Goal: Task Accomplishment & Management: Complete application form

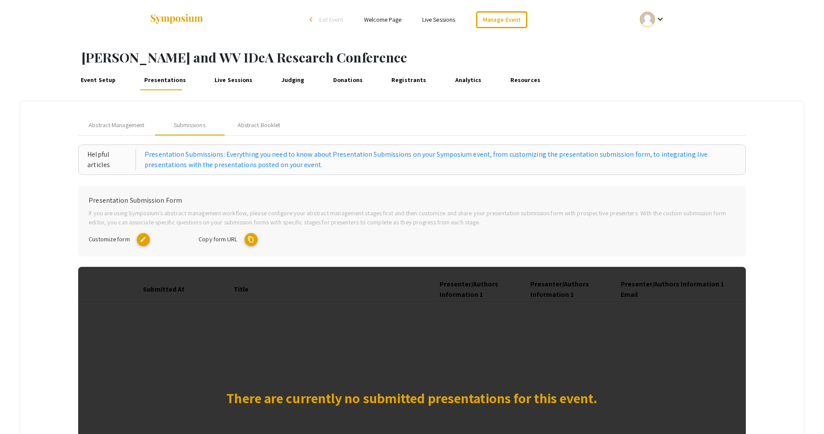
click at [651, 19] on div at bounding box center [647, 19] width 15 height 15
click at [639, 85] on button "Sign out" at bounding box center [657, 84] width 53 height 21
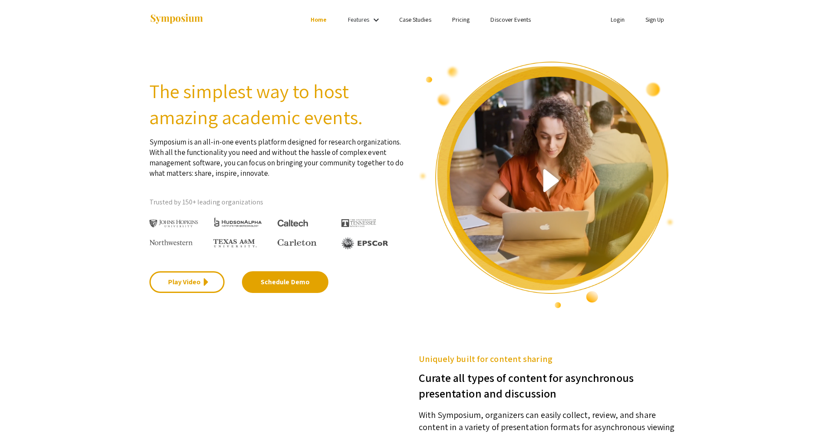
click at [615, 19] on link "Login" at bounding box center [618, 20] width 14 height 8
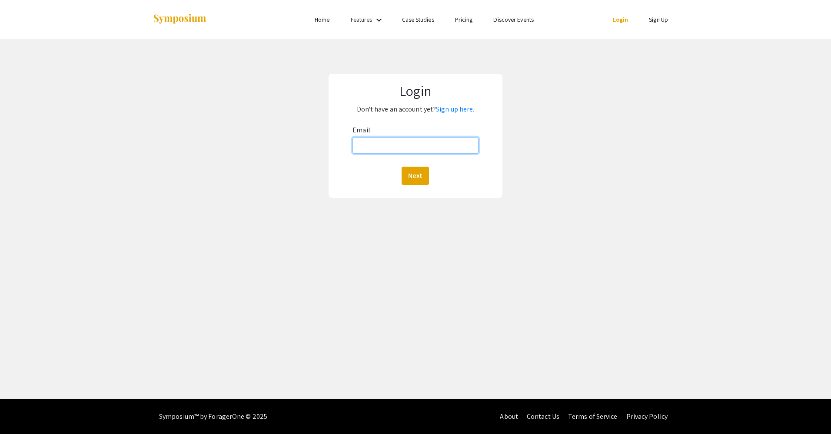
click at [397, 152] on input "Email:" at bounding box center [415, 145] width 126 height 17
type input "[PERSON_NAME][EMAIL_ADDRESS][PERSON_NAME][DOMAIN_NAME]"
click at [407, 172] on button "Next" at bounding box center [414, 176] width 27 height 18
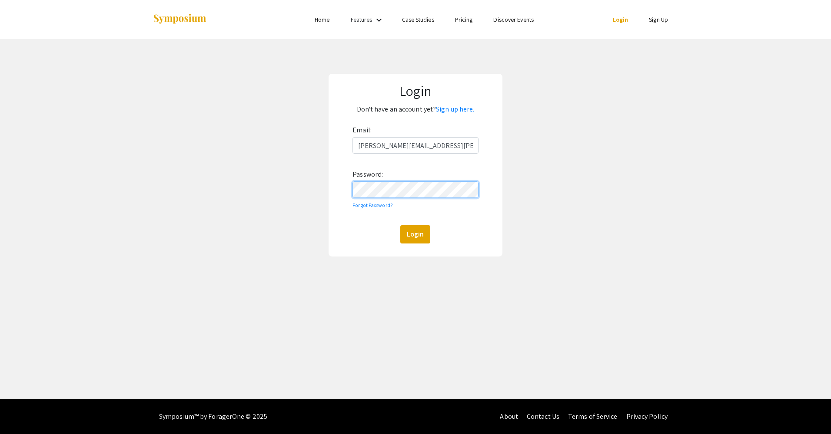
click at [400, 225] on button "Login" at bounding box center [415, 234] width 30 height 18
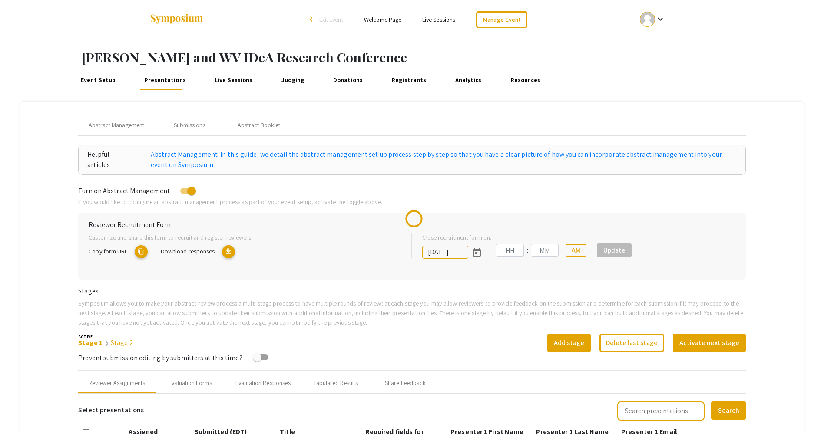
type input "6/29/2025"
type input "09"
type input "50"
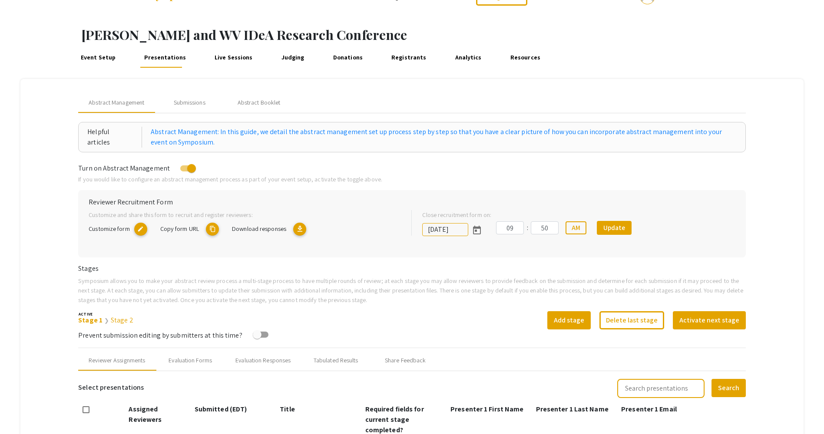
scroll to position [43, 0]
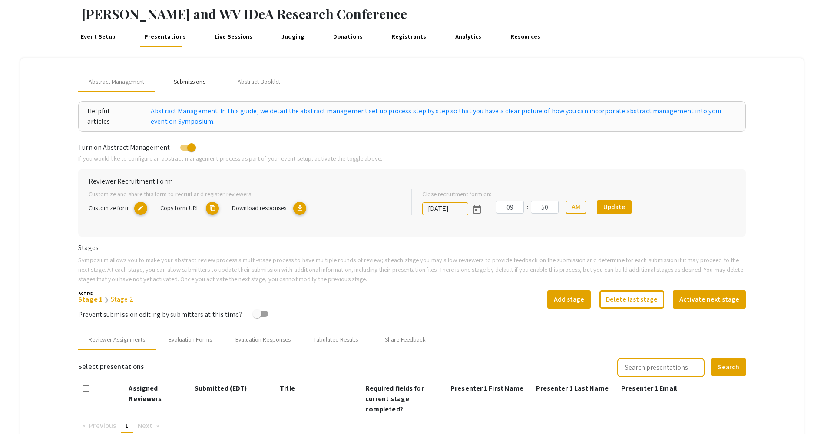
click at [186, 80] on div "Submissions" at bounding box center [190, 81] width 32 height 9
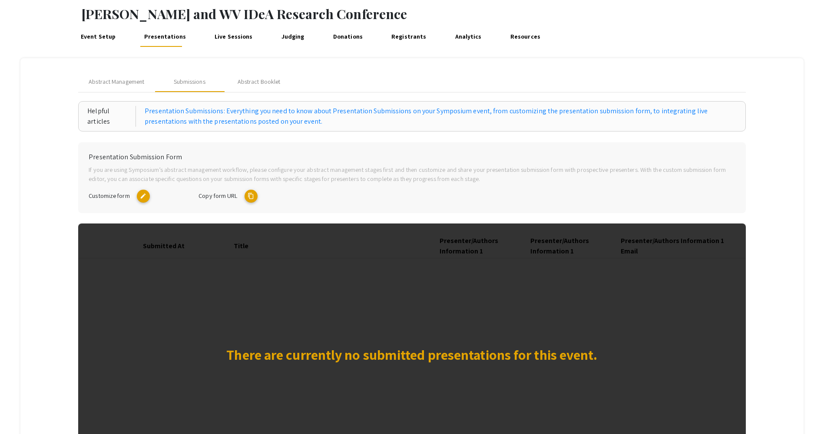
click at [349, 67] on mat-tab-group "Abstract Management Submissions Abstract Booklet Helpful articles Presentation …" at bounding box center [411, 278] width 783 height 441
click at [117, 200] on div "Customize form edit" at bounding box center [137, 196] width 110 height 13
click at [126, 195] on span "Customize form" at bounding box center [109, 196] width 41 height 8
click at [140, 198] on mat-icon "edit" at bounding box center [143, 196] width 13 height 13
click at [249, 197] on mat-icon "content_copy" at bounding box center [251, 196] width 13 height 13
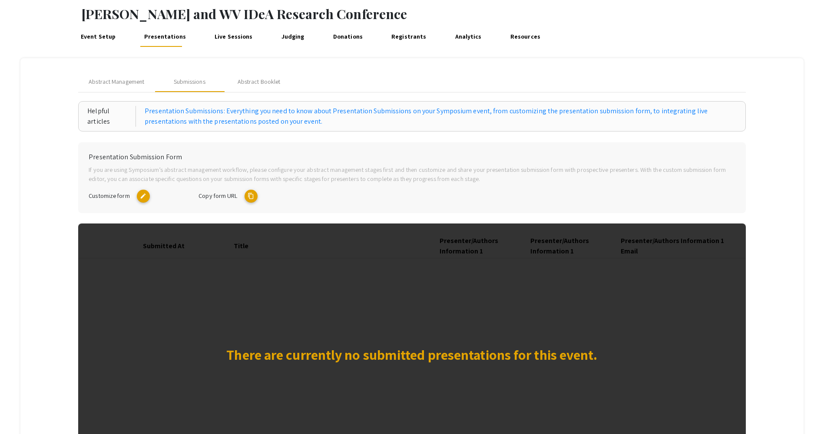
scroll to position [0, 0]
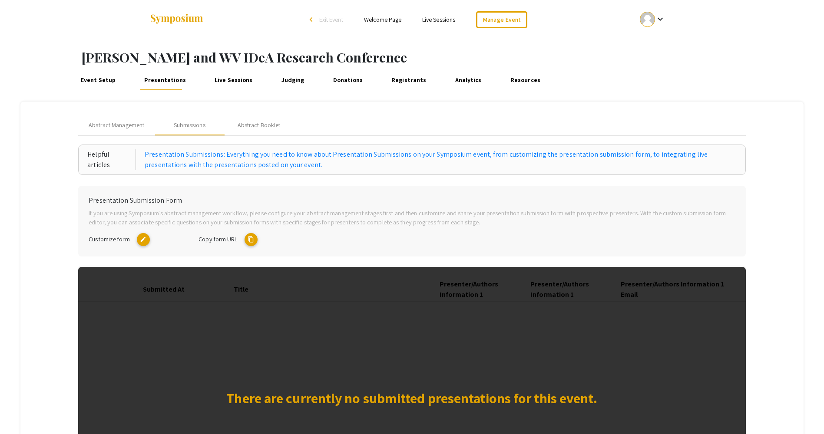
click at [144, 238] on mat-icon "edit" at bounding box center [143, 239] width 13 height 13
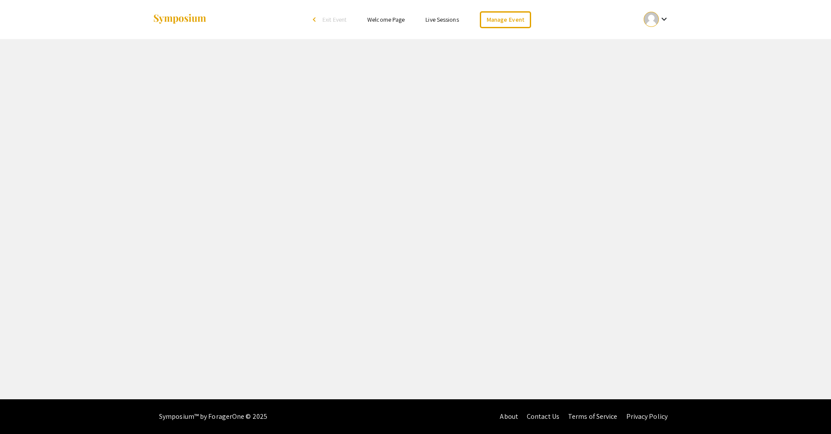
select select "8"
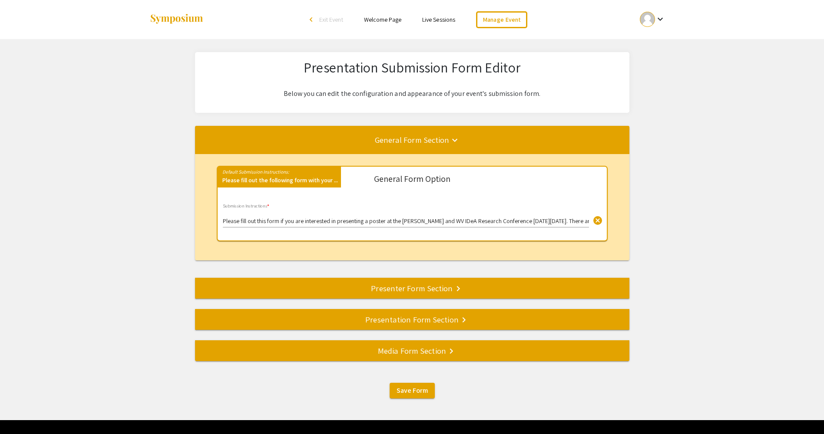
click at [462, 222] on input "Please fill out this form if you are interested in presenting a poster at the […" at bounding box center [406, 221] width 366 height 7
click at [569, 221] on input "Please fill out this form if you are interested in presenting a poster at the […" at bounding box center [406, 221] width 366 height 7
click at [559, 222] on input "Please fill out this form if you are interested in presenting a poster at the […" at bounding box center [406, 221] width 366 height 7
click at [442, 223] on input "Please fill out this form if you are interested in presenting a poster at the […" at bounding box center [406, 221] width 366 height 7
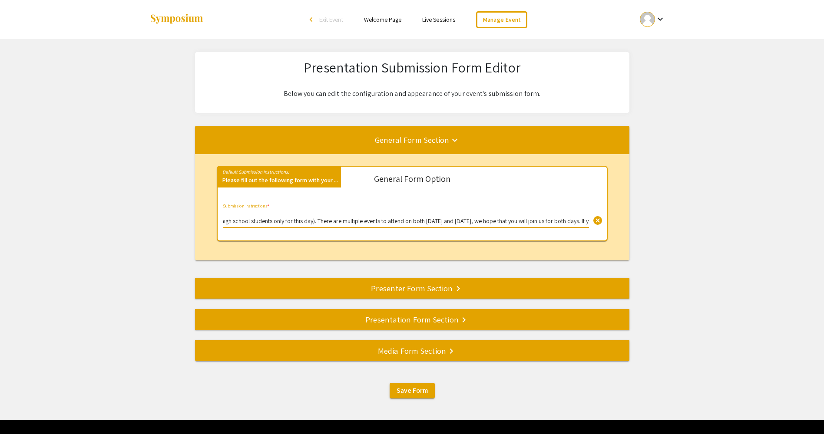
drag, startPoint x: 453, startPoint y: 220, endPoint x: 573, endPoint y: 213, distance: 120.1
click at [573, 213] on div "Please fill out this form if you are interested in presenting a poster at the […" at bounding box center [406, 216] width 366 height 24
click at [522, 222] on input "Please fill out this form if you are interested in presenting a poster at the […" at bounding box center [406, 221] width 366 height 7
drag, startPoint x: 519, startPoint y: 222, endPoint x: 563, endPoint y: 220, distance: 44.0
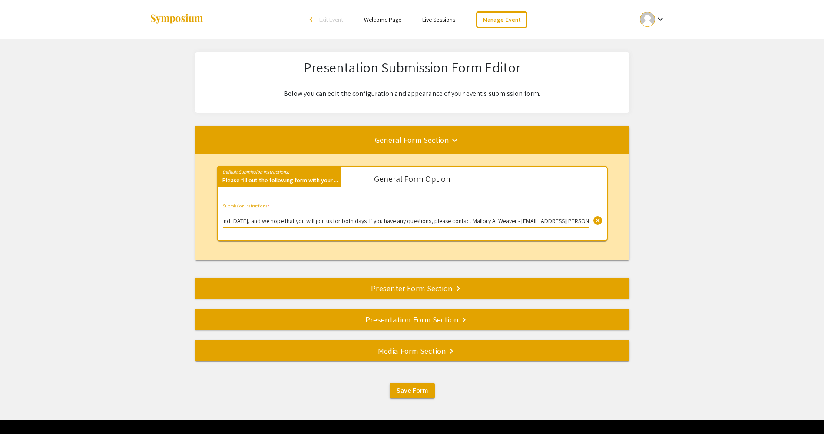
click at [563, 220] on input "Please fill out this form if you are interested in presenting a poster at the […" at bounding box center [406, 221] width 366 height 7
click at [551, 220] on input "Please fill out this form if you are interested in presenting a poster at the […" at bounding box center [406, 221] width 366 height 7
click at [556, 223] on input "Please fill out this form if you are interested in presenting a poster at the […" at bounding box center [406, 221] width 366 height 7
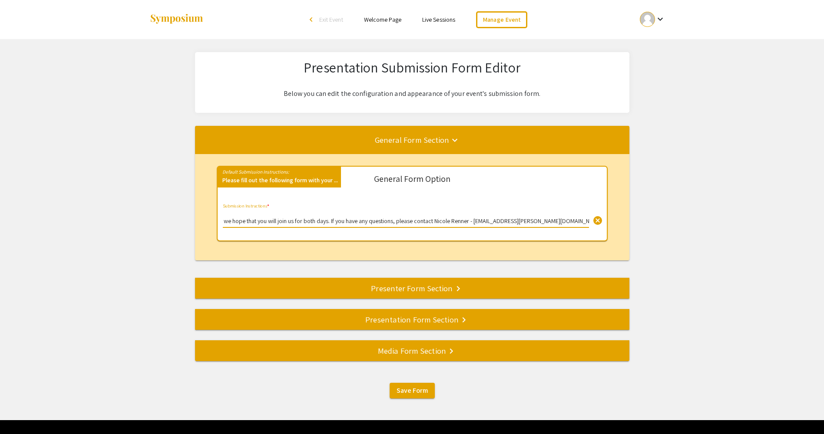
click at [557, 220] on input "Please fill out this form if you are interested in presenting a poster at the […" at bounding box center [406, 221] width 366 height 7
click at [551, 220] on input "Please fill out this form if you are interested in presenting a poster at the […" at bounding box center [406, 221] width 366 height 7
click at [444, 290] on div "Presenter Form Section keyboard_arrow_right" at bounding box center [412, 288] width 434 height 12
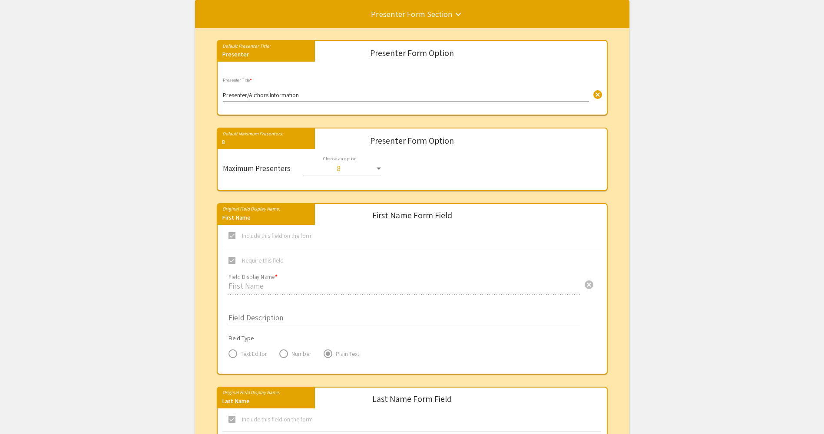
scroll to position [121, 0]
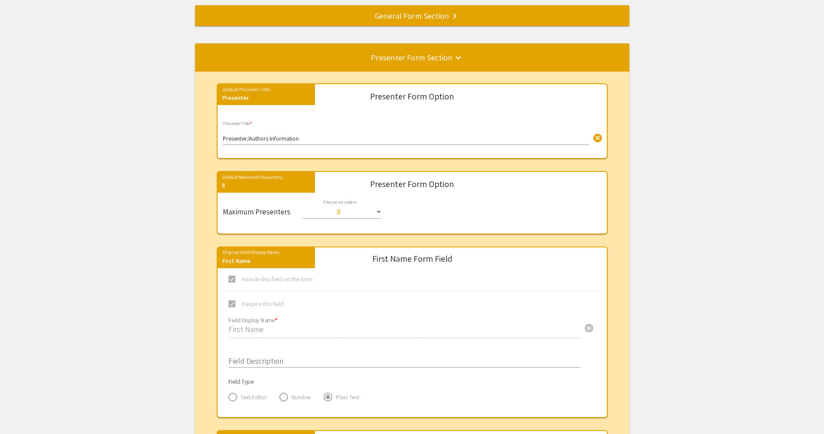
click at [344, 135] on div "Presenter/Authors Information cancel Presenter Title *" at bounding box center [406, 133] width 366 height 24
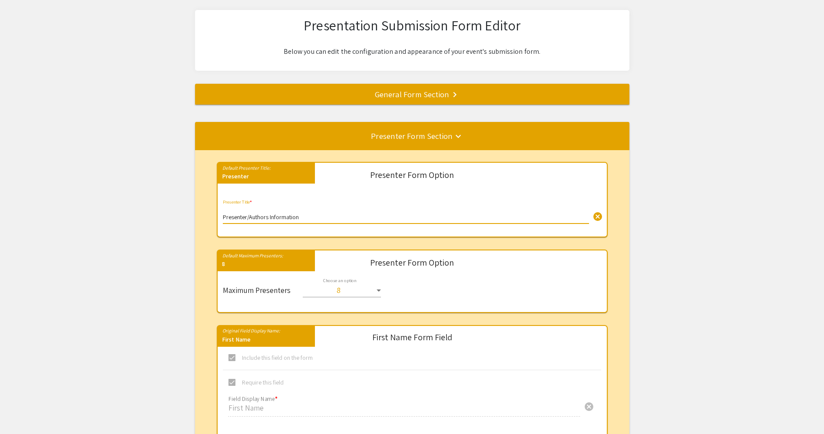
scroll to position [34, 0]
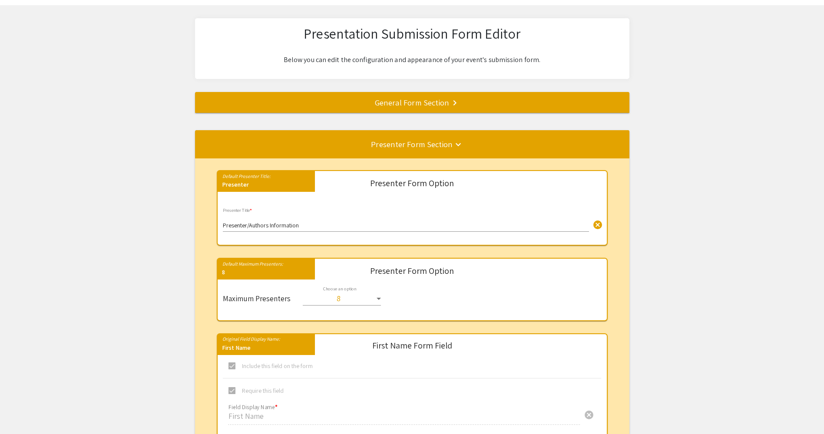
click at [262, 182] on div "Presenter" at bounding box center [266, 186] width 97 height 12
click at [432, 204] on mat-card-content "Default Presenter Title: Presenter Presenter Form Option Presenter/Authors Info…" at bounding box center [412, 208] width 378 height 60
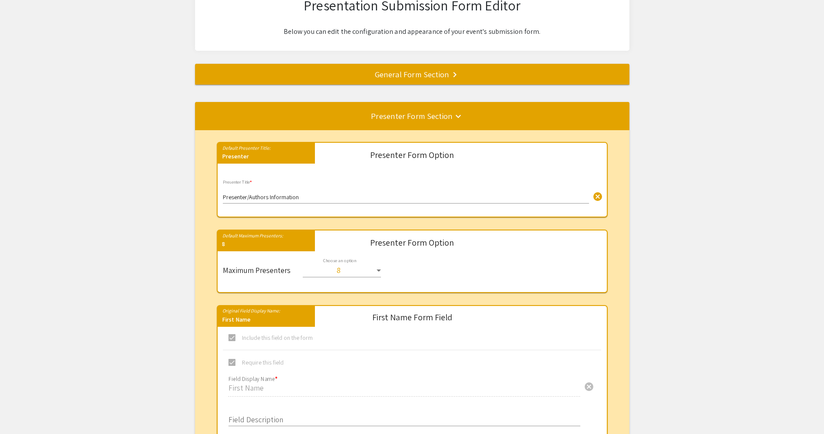
scroll to position [77, 0]
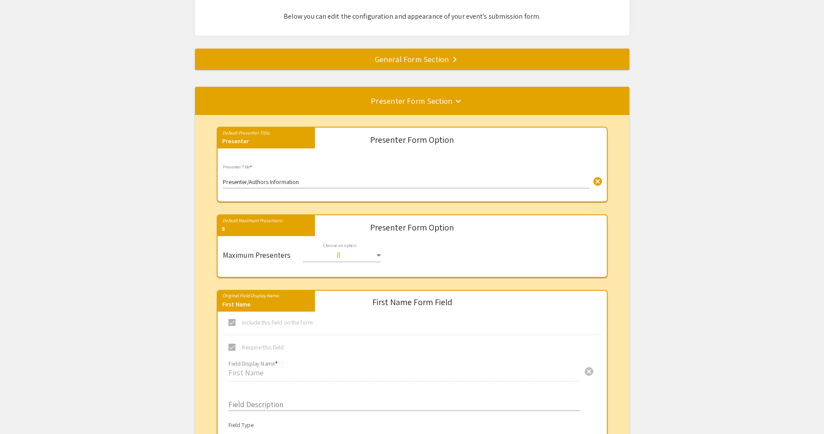
click at [465, 240] on div "Presenter Form Option" at bounding box center [411, 232] width 391 height 21
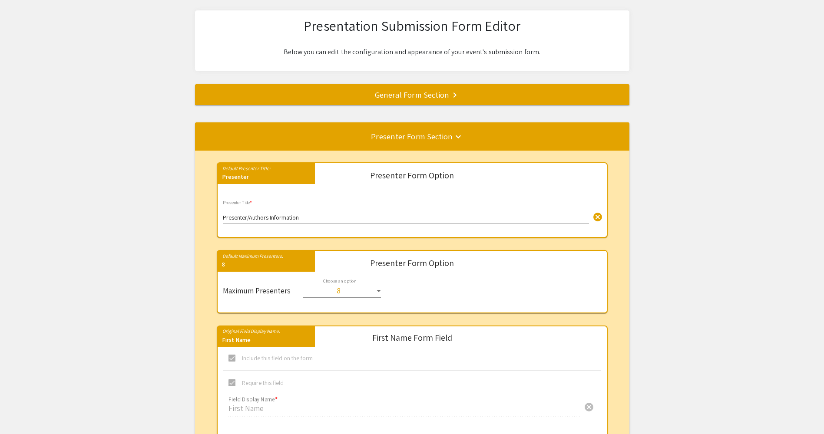
scroll to position [0, 0]
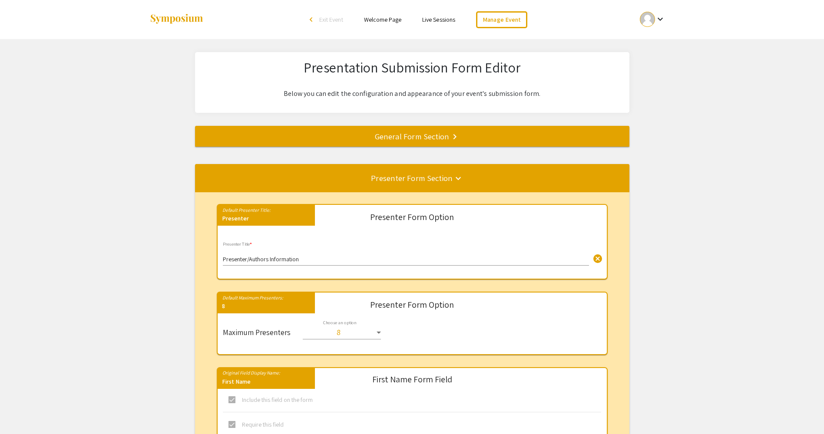
click at [428, 134] on div "General Form Section keyboard_arrow_right" at bounding box center [412, 136] width 434 height 12
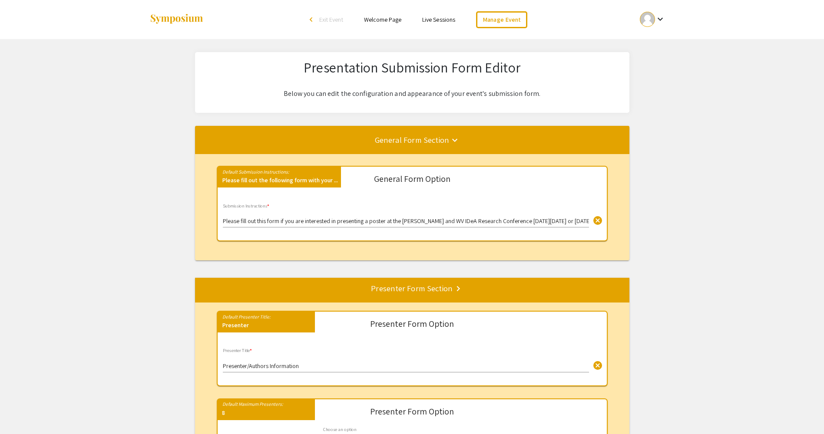
scroll to position [21, 0]
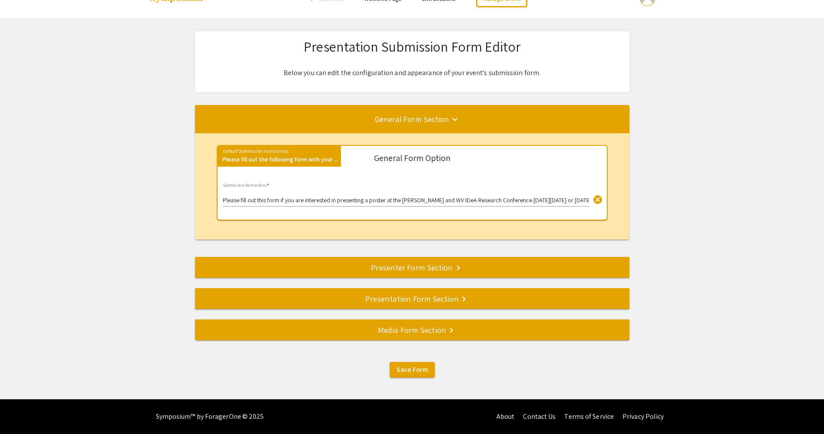
click at [562, 202] on input "Please fill out this form if you are interested in presenting a poster at the […" at bounding box center [406, 200] width 366 height 7
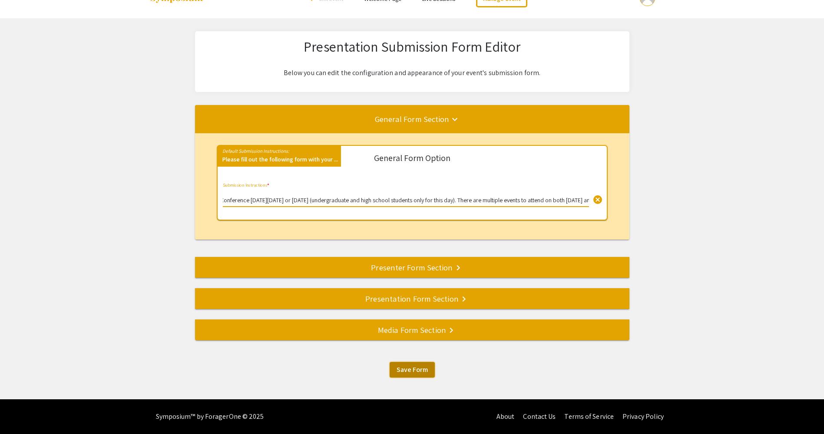
click at [410, 362] on button "Save Form" at bounding box center [412, 370] width 45 height 16
click at [479, 200] on input "Please fill out this form if you are interested in presenting a poster at the […" at bounding box center [406, 200] width 366 height 7
click at [517, 200] on input "Please fill out this form if you are interested in presenting a poster at the […" at bounding box center [406, 200] width 366 height 7
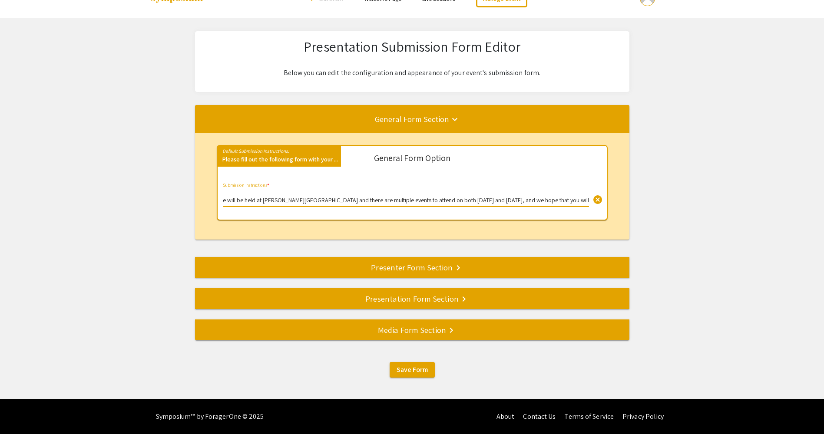
scroll to position [0, 566]
click at [523, 201] on input "Please fill out this form if you are interested in presenting a poster at the […" at bounding box center [406, 200] width 366 height 7
click at [532, 198] on input "Please fill out this form if you are interested in presenting a poster at the […" at bounding box center [406, 200] width 366 height 7
type input "Please fill out this form if you are interested in presenting a poster at the […"
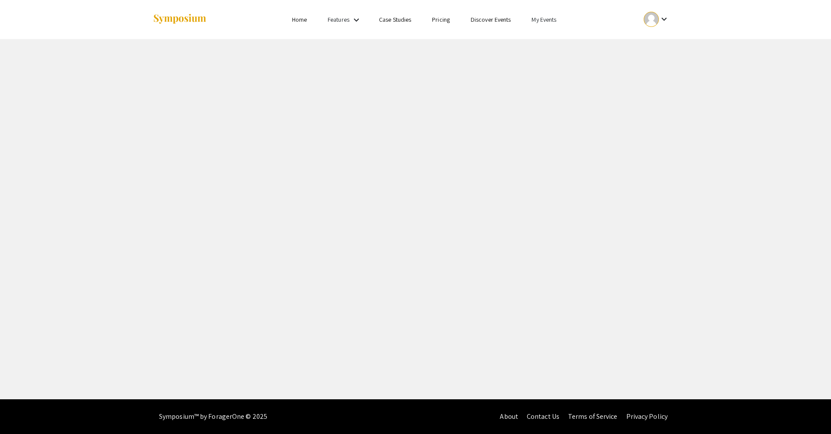
select select "8"
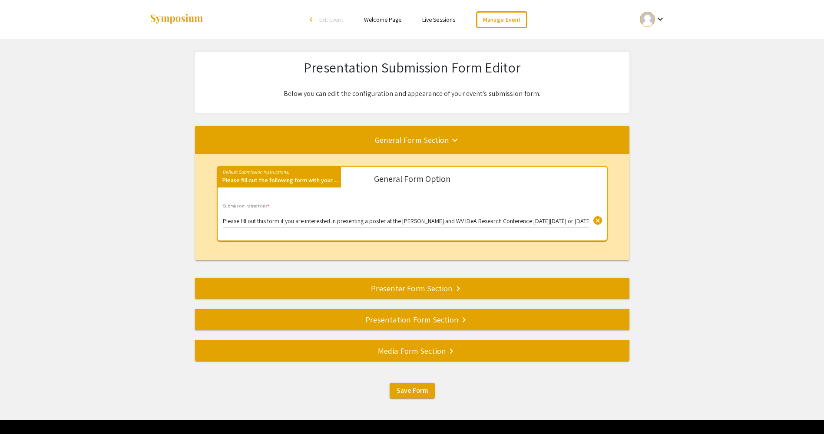
click at [477, 215] on div "Please fill out this form if you are interested in presenting a poster at the V…" at bounding box center [406, 216] width 366 height 24
click at [484, 222] on input "Please fill out this form if you are interested in presenting a poster at the […" at bounding box center [406, 221] width 366 height 7
click at [338, 218] on input "Please fill out this form if you are interested in presenting a poster at the […" at bounding box center [406, 221] width 366 height 7
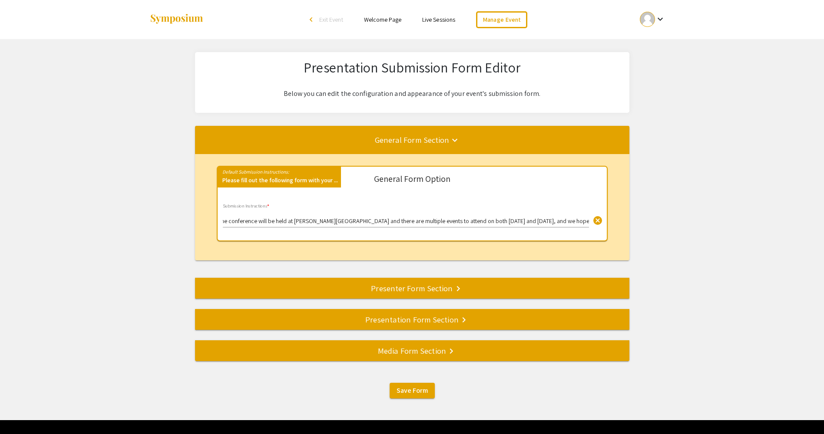
click at [566, 216] on div "Please fill out this form if you are interested in presenting a poster at the V…" at bounding box center [406, 216] width 366 height 24
click at [565, 221] on input "Please fill out this form if you are interested in presenting a poster at the […" at bounding box center [406, 221] width 366 height 7
type input "Please fill out this form if you are interested in presenting a poster at the V…"
click at [416, 393] on span "Save Form" at bounding box center [412, 390] width 31 height 9
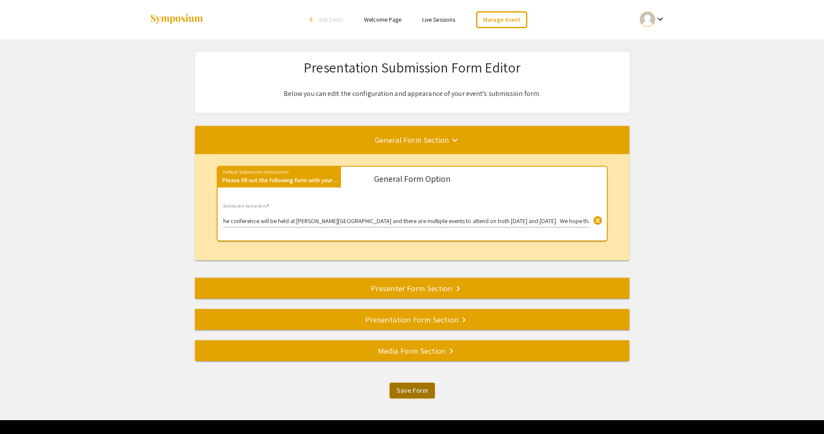
scroll to position [0, 0]
click at [440, 292] on div "Presenter Form Section keyboard_arrow_right" at bounding box center [412, 288] width 434 height 12
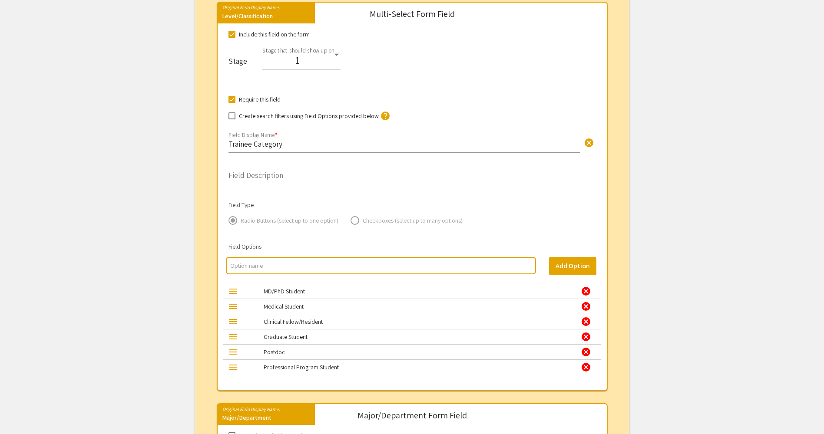
scroll to position [946, 0]
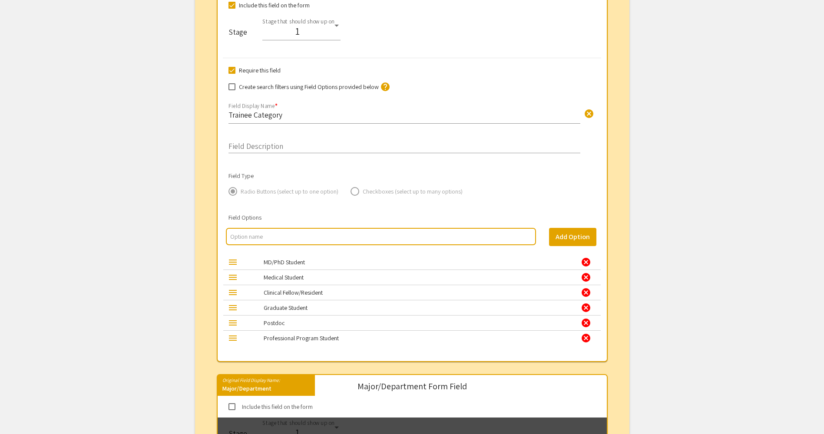
click at [318, 239] on input "multi select option input" at bounding box center [380, 236] width 301 height 9
click at [266, 234] on input "multi select option input" at bounding box center [380, 236] width 301 height 9
type input "Undergraduate"
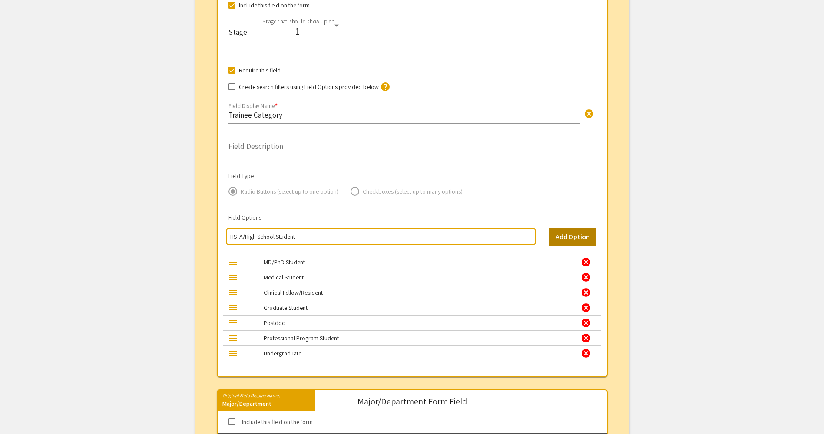
type input "HSTA/High School Student"
click at [559, 237] on button "Add Option" at bounding box center [572, 237] width 47 height 18
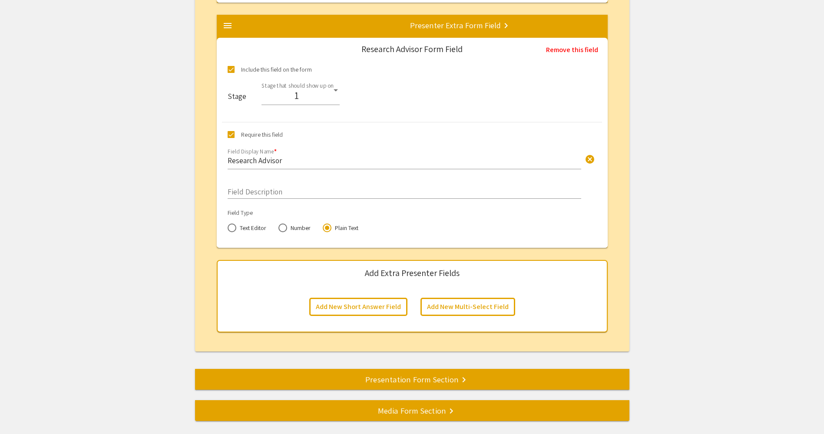
scroll to position [3987, 0]
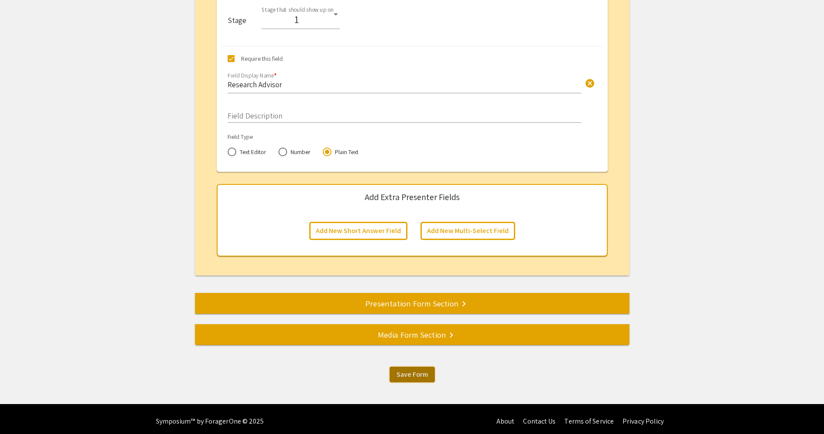
click at [404, 376] on span "Save Form" at bounding box center [412, 374] width 31 height 9
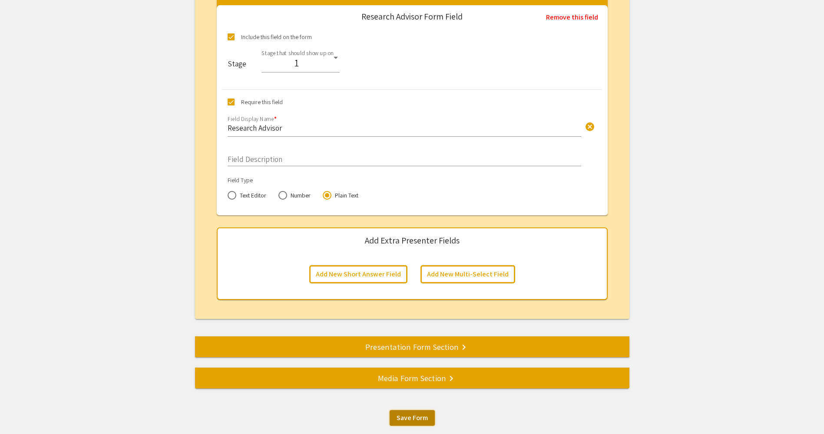
scroll to position [3992, 0]
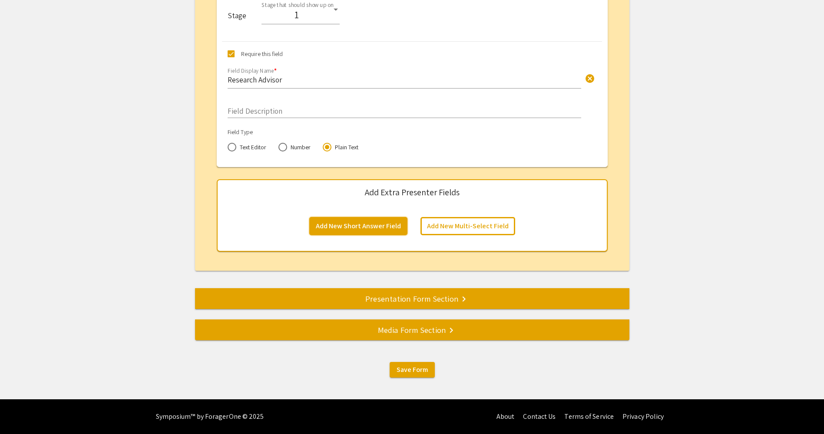
click at [384, 228] on button "Add New Short Answer Field" at bounding box center [358, 226] width 98 height 18
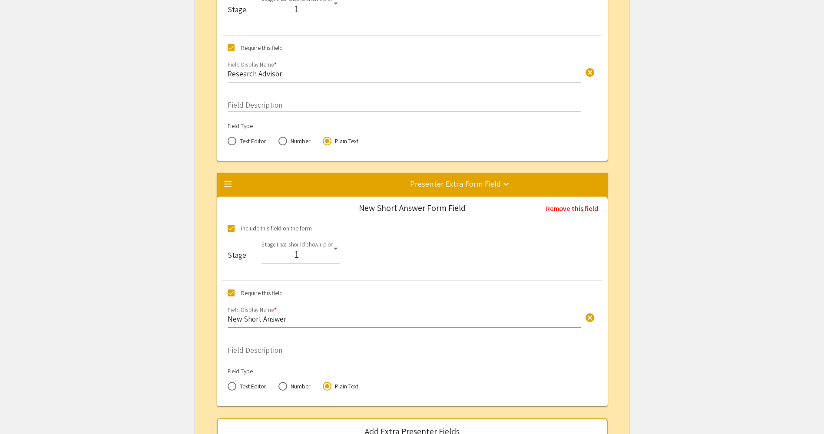
scroll to position [3997, 0]
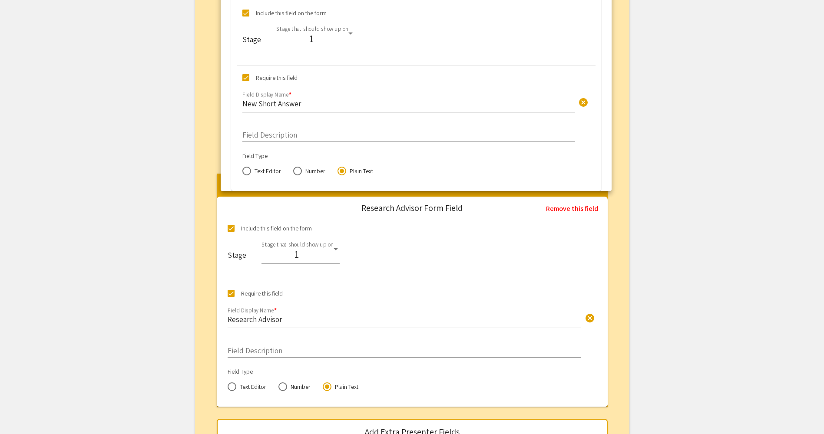
drag, startPoint x: 486, startPoint y: 253, endPoint x: 484, endPoint y: 33, distance: 220.2
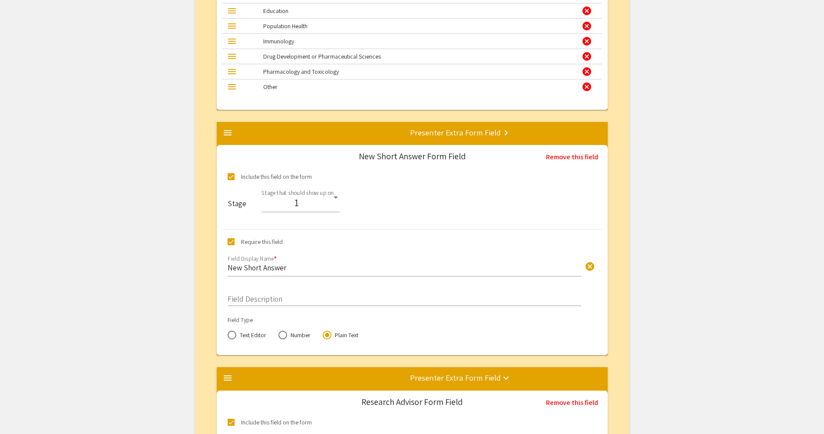
scroll to position [3780, 0]
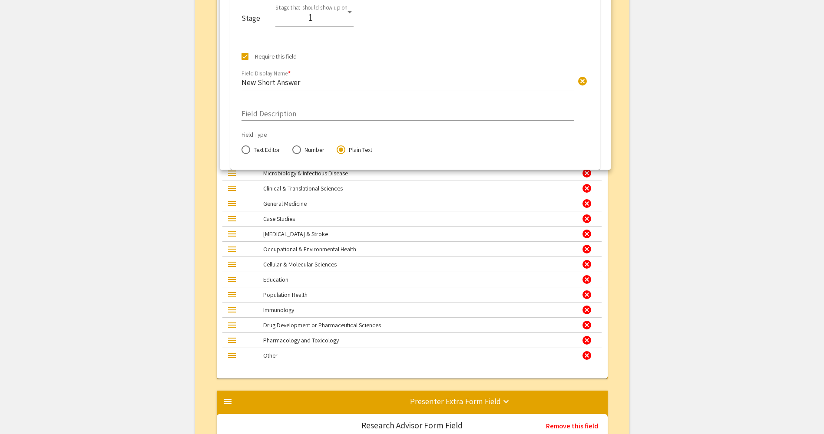
drag, startPoint x: 483, startPoint y: 282, endPoint x: 487, endPoint y: 72, distance: 210.3
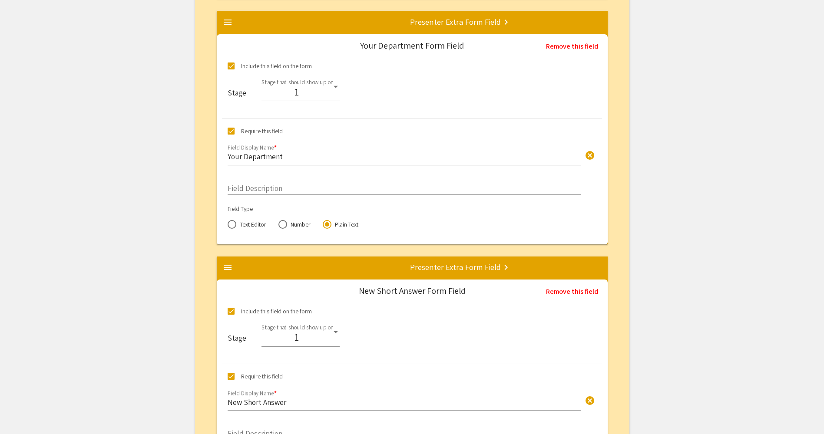
scroll to position [2998, 0]
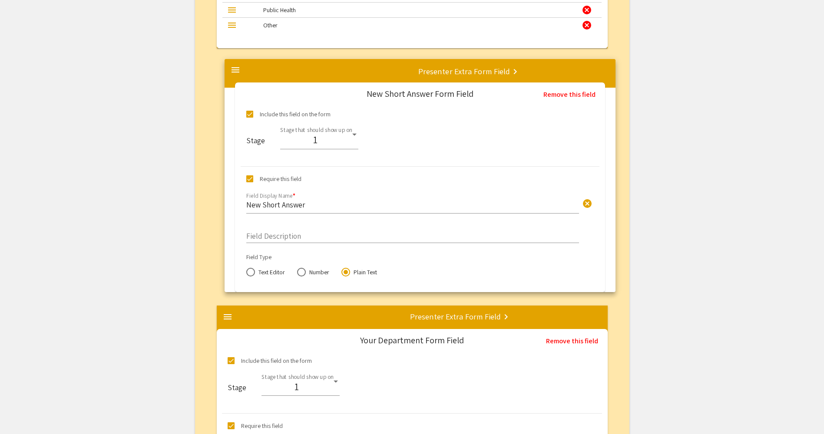
drag, startPoint x: 434, startPoint y: 374, endPoint x: 445, endPoint y: 131, distance: 243.1
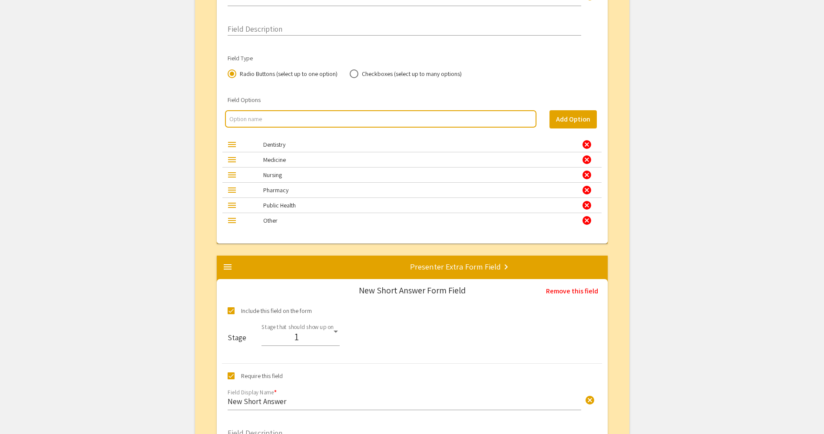
scroll to position [2781, 0]
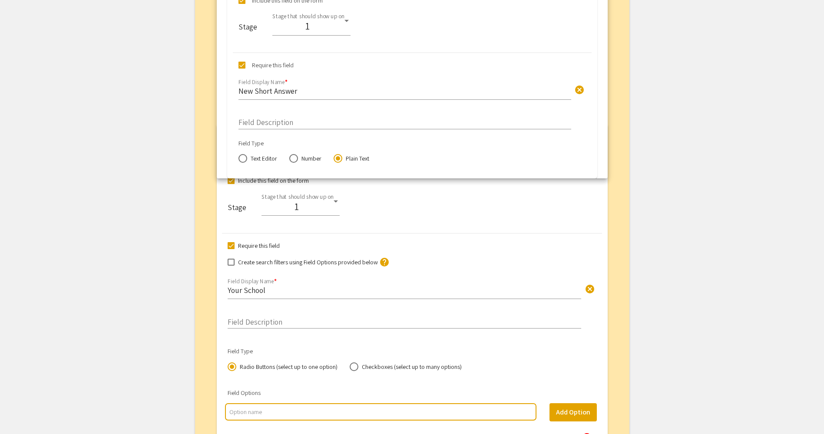
drag, startPoint x: 435, startPoint y: 350, endPoint x: 435, endPoint y: 19, distance: 330.6
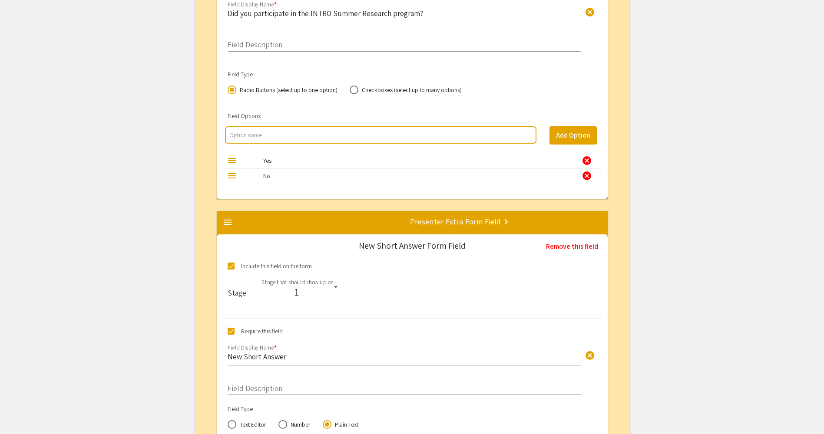
scroll to position [2319, 0]
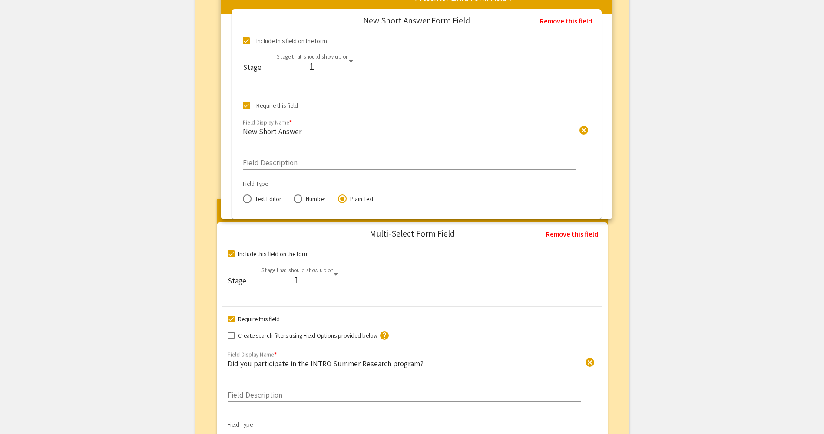
drag, startPoint x: 451, startPoint y: 362, endPoint x: 449, endPoint y: 40, distance: 322.8
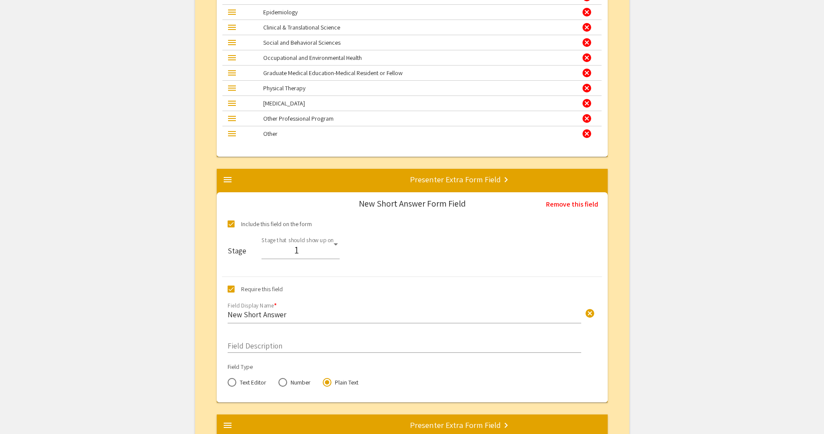
scroll to position [2145, 0]
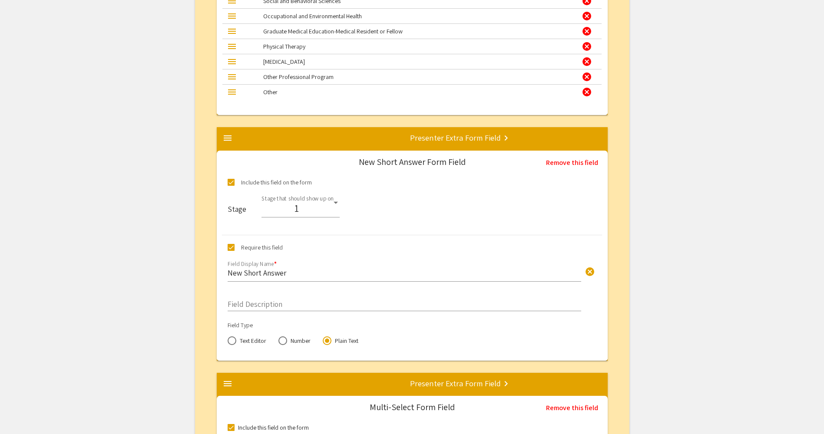
click at [289, 274] on input "New Short Answer" at bounding box center [405, 273] width 354 height 10
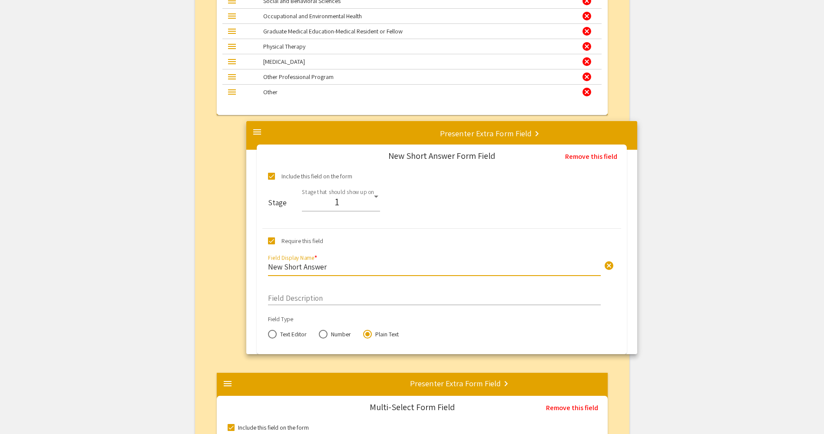
drag, startPoint x: 289, startPoint y: 274, endPoint x: 315, endPoint y: 266, distance: 27.1
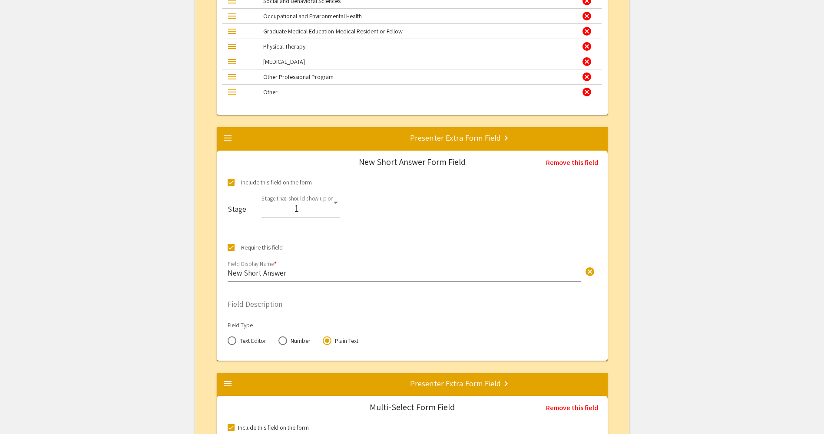
drag, startPoint x: 315, startPoint y: 266, endPoint x: 286, endPoint y: 275, distance: 30.4
click at [286, 275] on input "New Short Answer" at bounding box center [405, 273] width 354 height 10
type input "N"
click at [235, 271] on input "If other, what program?" at bounding box center [405, 273] width 354 height 10
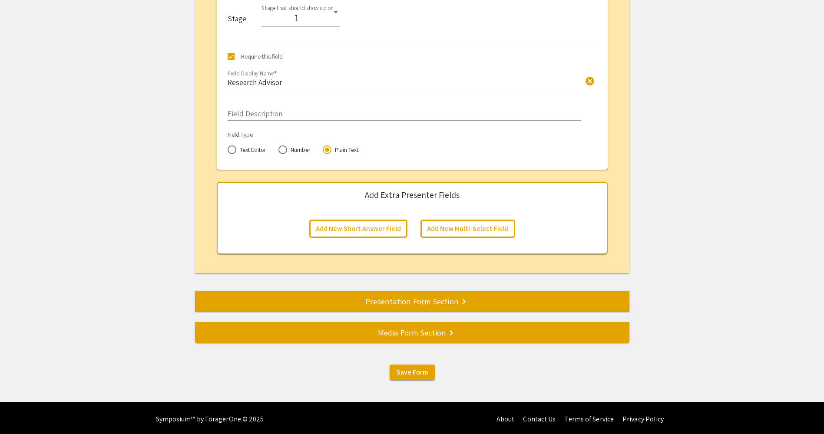
scroll to position [4237, 0]
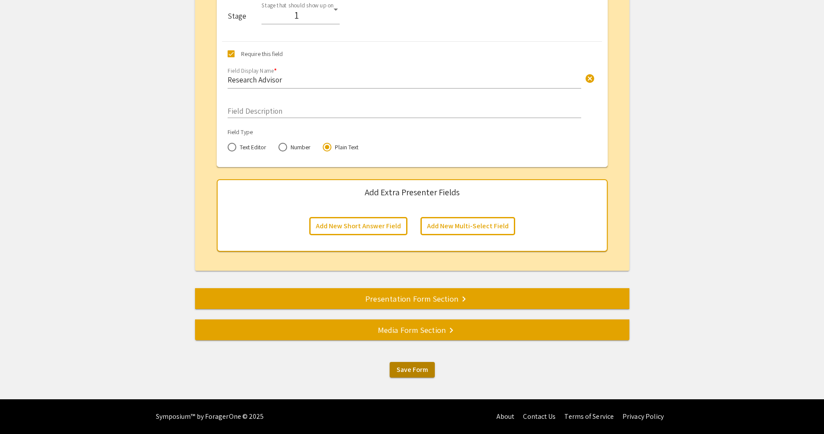
type input "If Other, what program?"
click at [408, 370] on span "Save Form" at bounding box center [412, 369] width 31 height 9
click at [371, 229] on button "Add New Short Answer Field" at bounding box center [358, 226] width 98 height 18
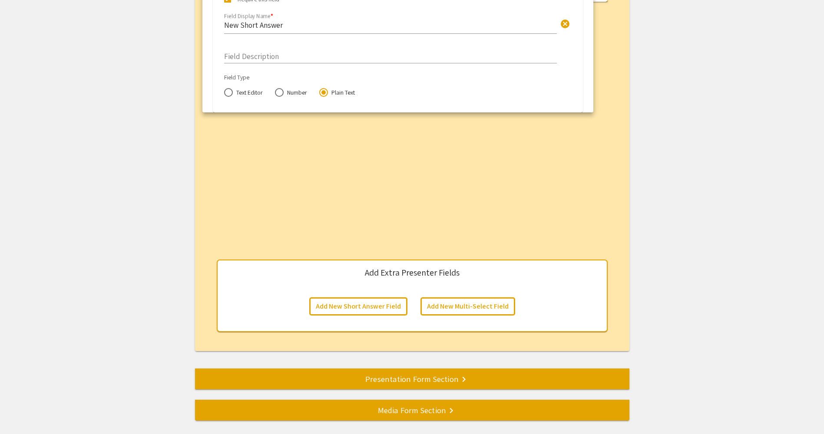
scroll to position [4392, 0]
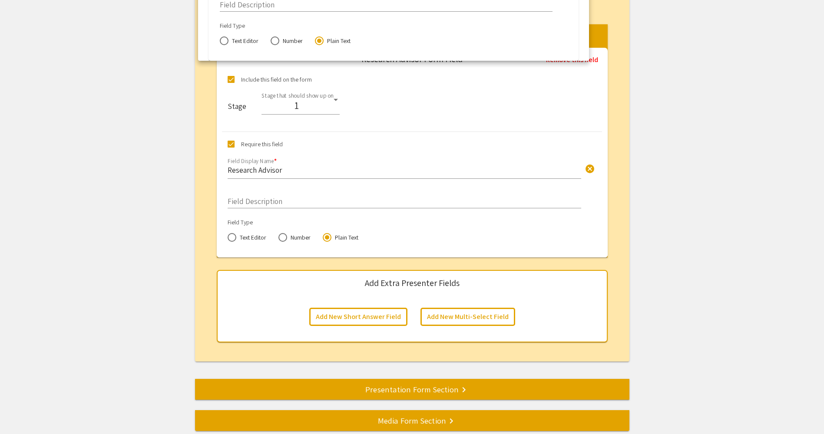
drag, startPoint x: 440, startPoint y: 140, endPoint x: 421, endPoint y: -32, distance: 173.4
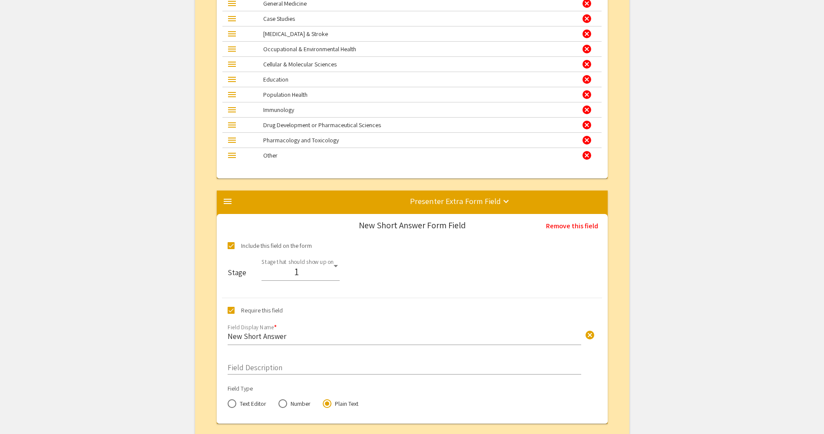
scroll to position [3914, 0]
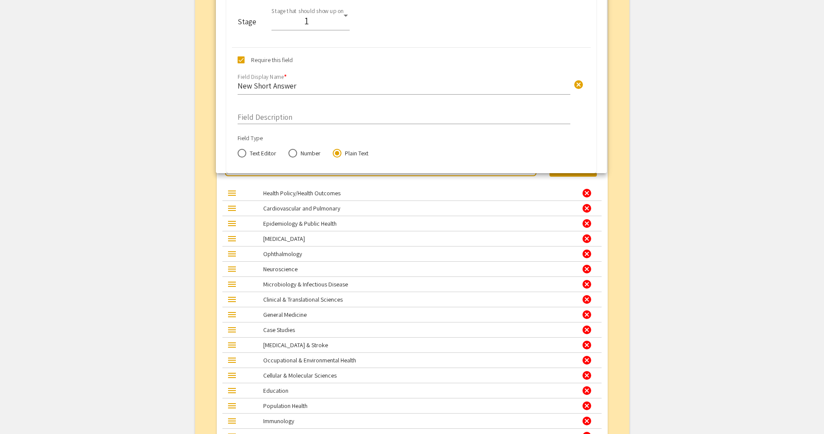
drag, startPoint x: 349, startPoint y: 340, endPoint x: 350, endPoint y: 29, distance: 311.0
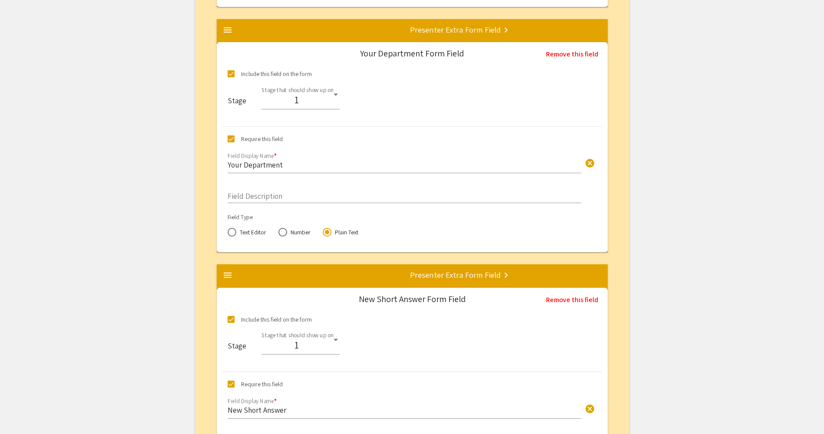
scroll to position [3263, 0]
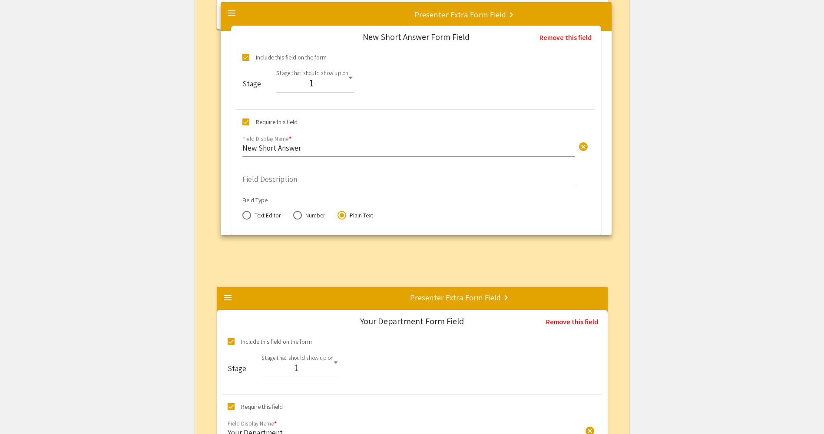
drag, startPoint x: 401, startPoint y: 340, endPoint x: 406, endPoint y: 77, distance: 262.9
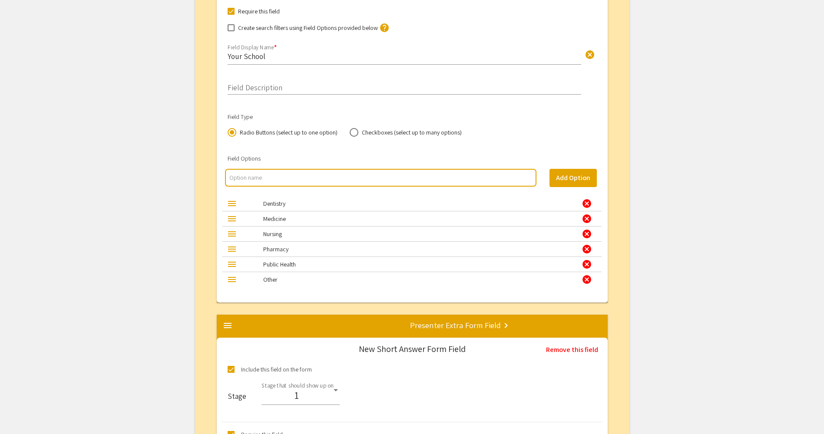
scroll to position [3089, 0]
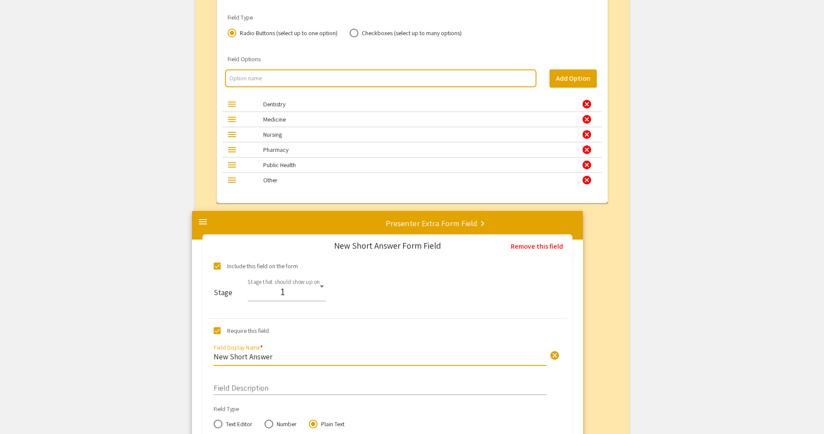
drag, startPoint x: 297, startPoint y: 361, endPoint x: 274, endPoint y: 357, distance: 23.9
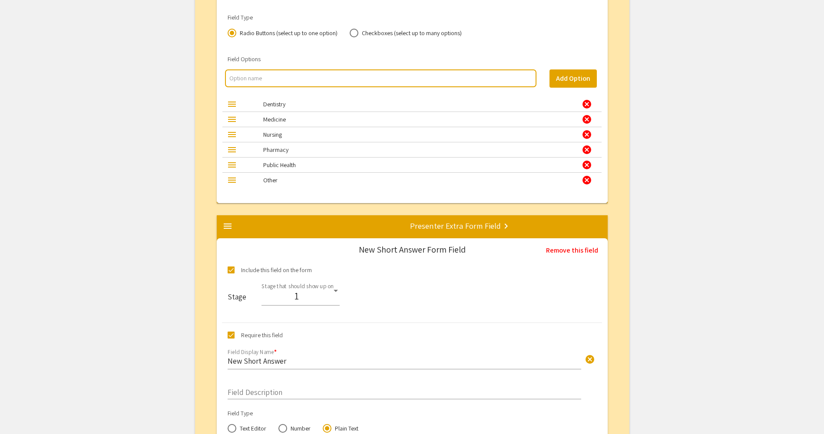
drag, startPoint x: 274, startPoint y: 357, endPoint x: 300, endPoint y: 357, distance: 26.5
click at [283, 358] on input "New Short Answer" at bounding box center [405, 361] width 354 height 10
click at [294, 358] on input "New Short Answer" at bounding box center [405, 361] width 354 height 10
type input "N"
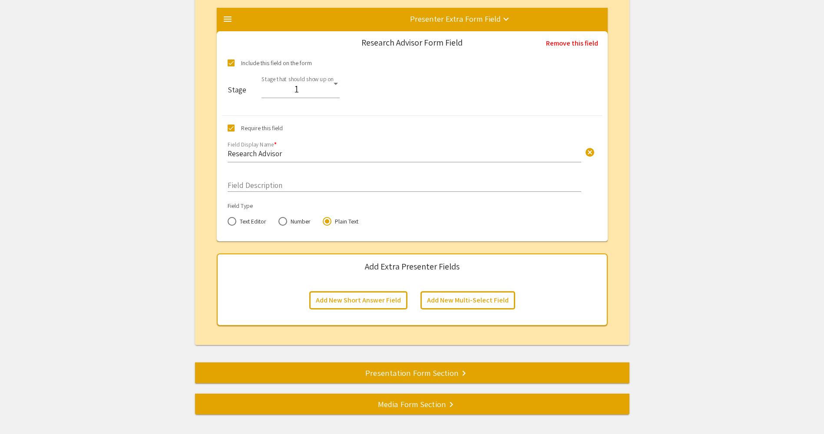
scroll to position [4483, 0]
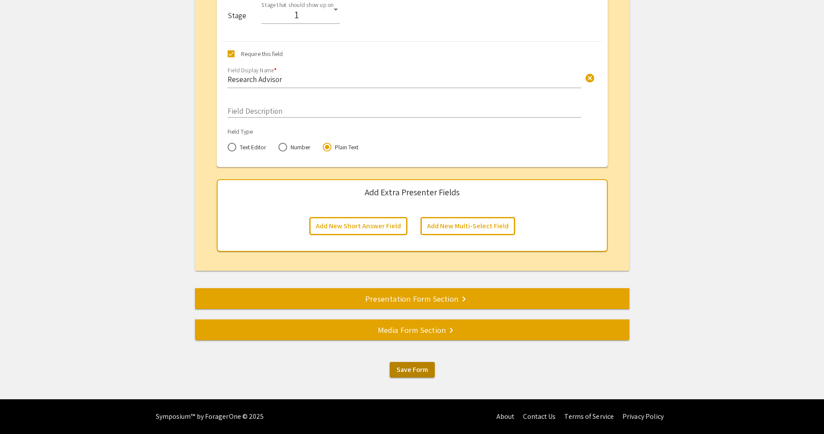
type input "If "Other" for school, please specify"
click at [420, 370] on span "Save Form" at bounding box center [412, 369] width 31 height 9
click at [386, 224] on button "Add New Short Answer Field" at bounding box center [358, 226] width 98 height 18
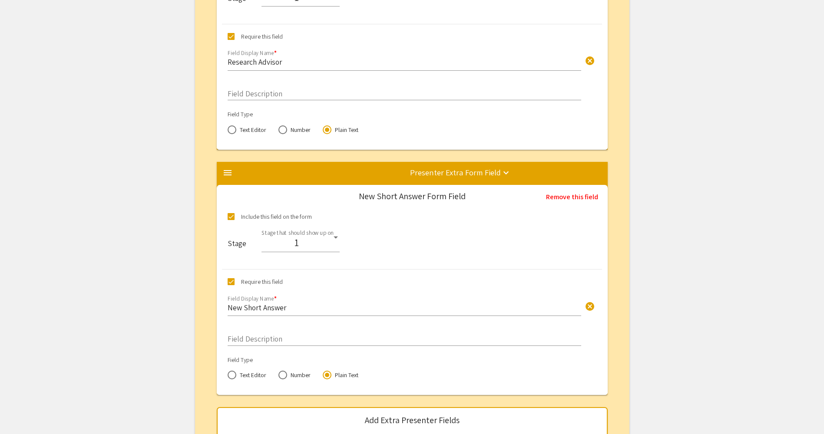
scroll to position [4358, 0]
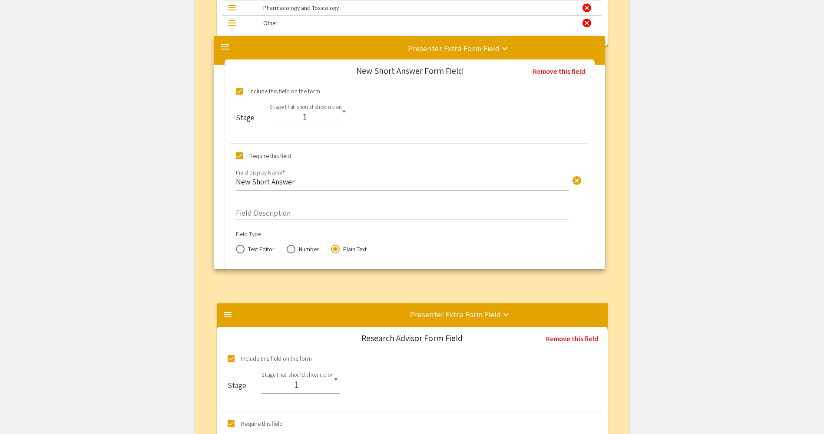
drag, startPoint x: 421, startPoint y: 359, endPoint x: 419, endPoint y: 91, distance: 268.0
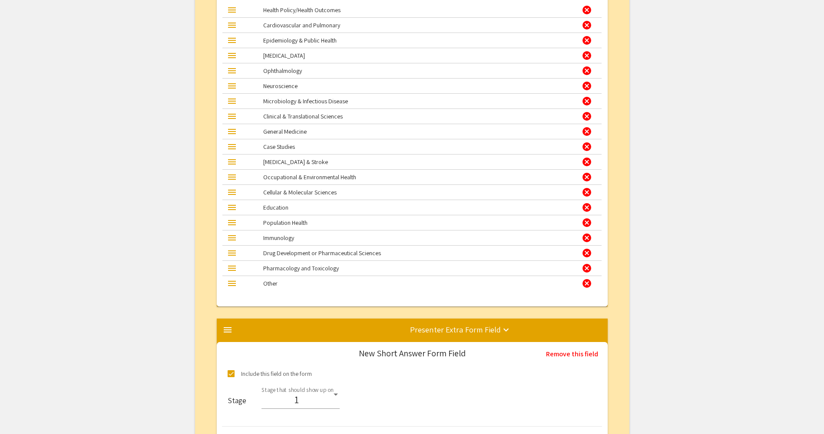
scroll to position [4228, 0]
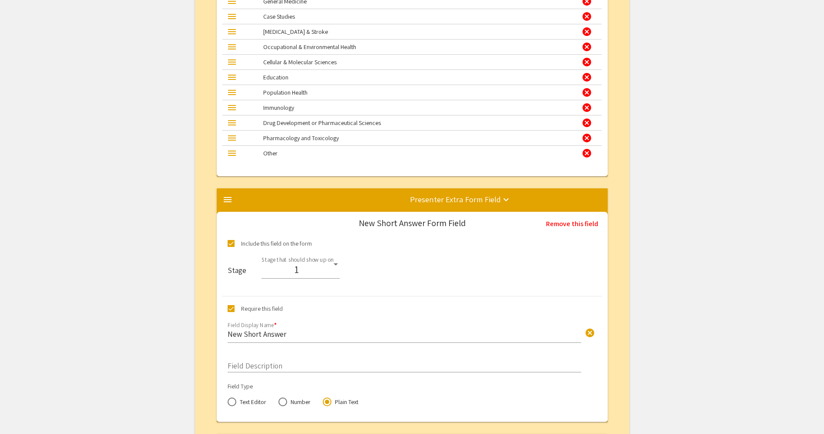
click at [296, 335] on input "New Short Answer" at bounding box center [405, 334] width 354 height 10
type input "N"
type input "If "Other", please specify"
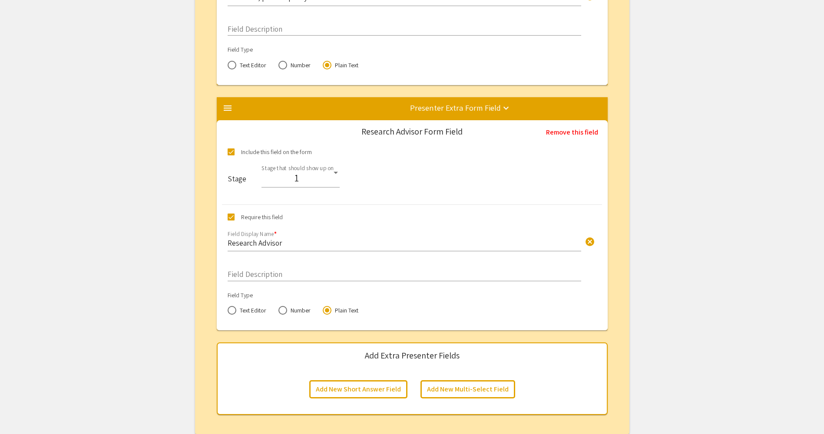
scroll to position [4662, 0]
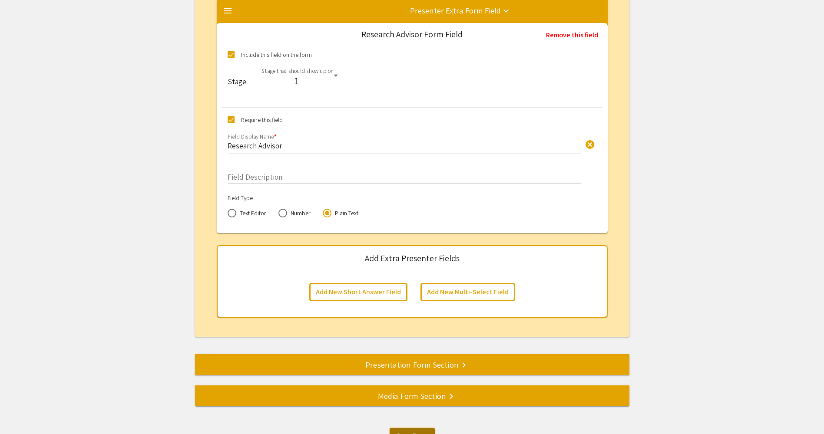
click at [417, 434] on span "Save Form" at bounding box center [412, 435] width 31 height 9
click at [422, 367] on div "Presentation Form Section keyboard_arrow_right" at bounding box center [412, 365] width 434 height 12
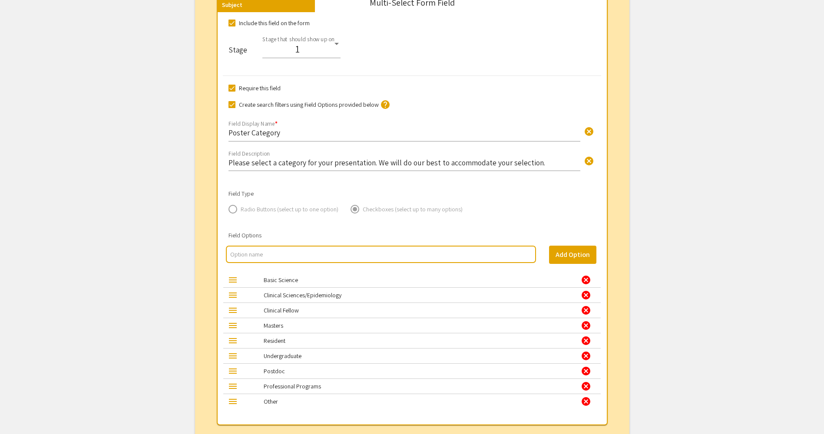
scroll to position [977, 0]
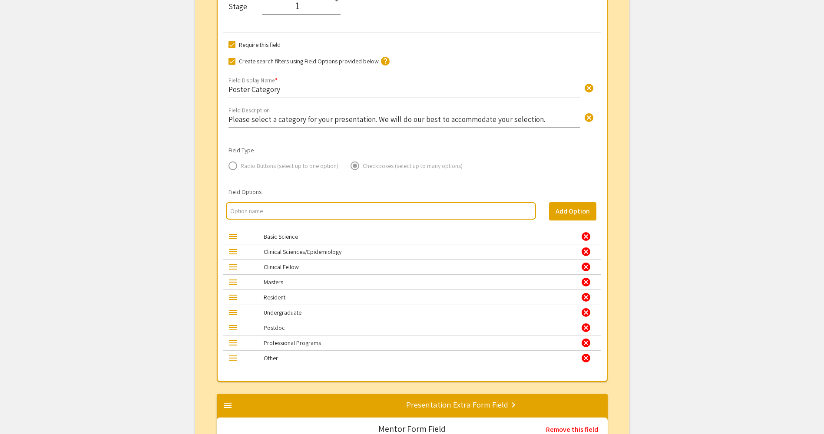
click at [286, 209] on input "multi select option input" at bounding box center [380, 211] width 301 height 9
click at [583, 358] on div "cancel" at bounding box center [586, 358] width 10 height 10
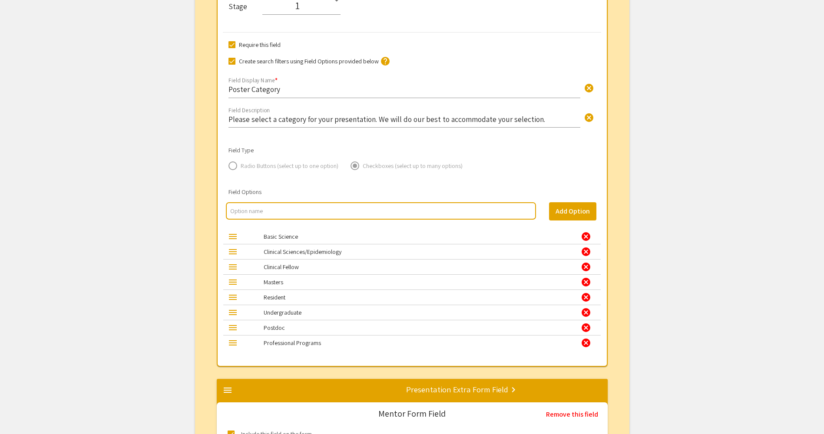
click at [325, 214] on input "multi select option input" at bounding box center [380, 211] width 301 height 9
type input "HSTA/high school"
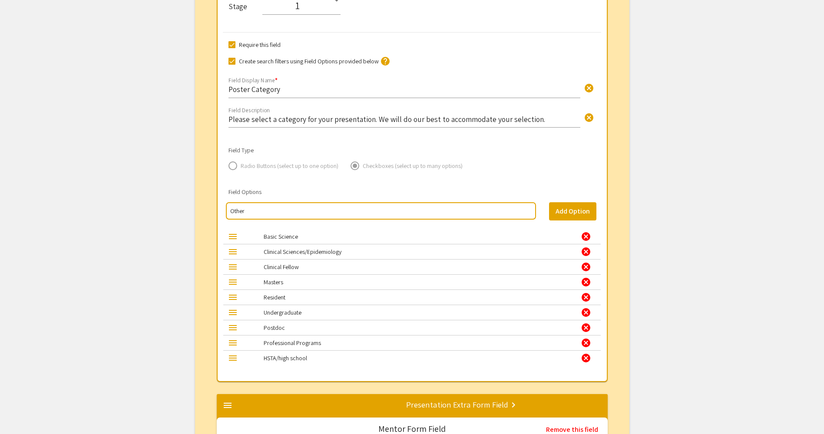
type input "Other"
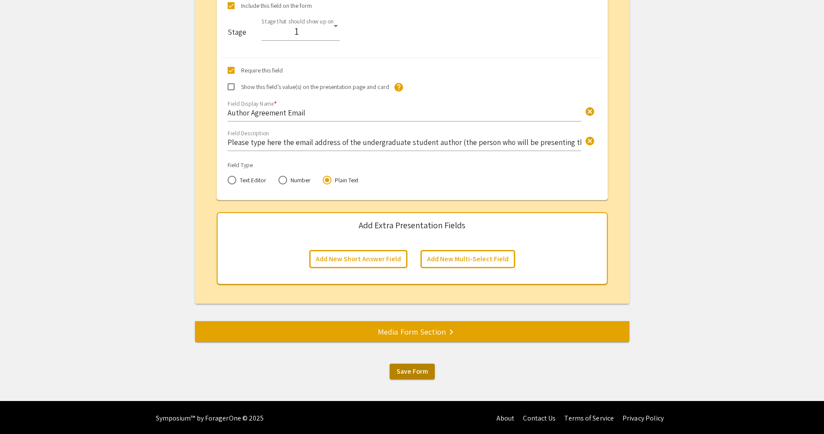
scroll to position [3189, 0]
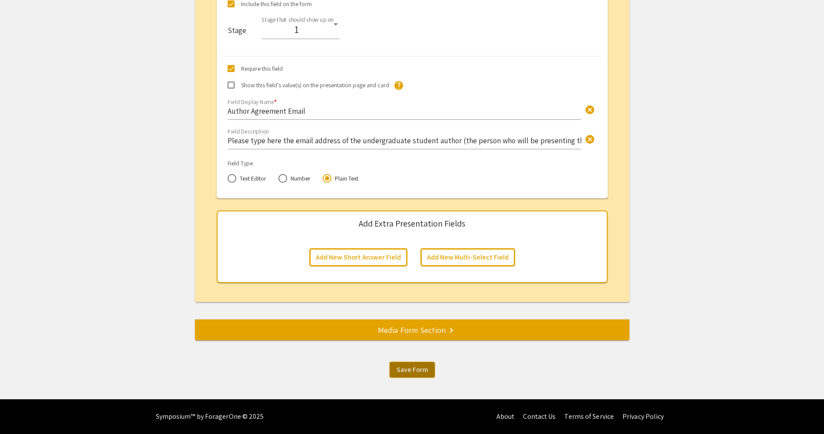
click at [420, 371] on span "Save Form" at bounding box center [412, 369] width 31 height 9
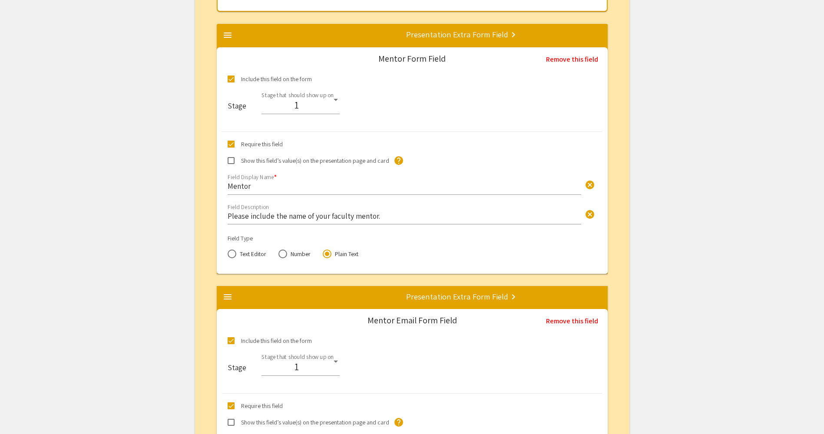
scroll to position [1234, 0]
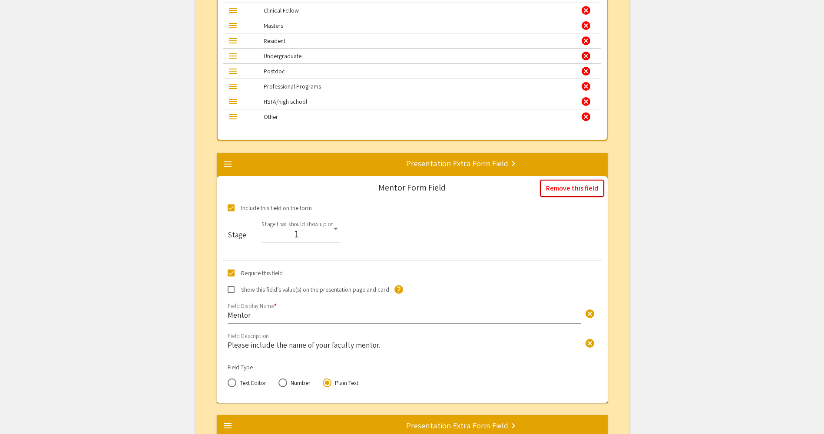
click at [585, 187] on button "Remove this field" at bounding box center [572, 188] width 64 height 17
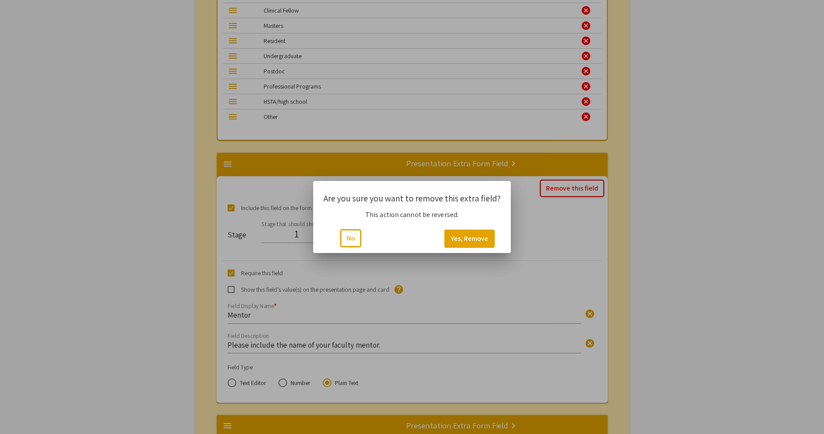
scroll to position [0, 0]
click at [446, 240] on button "Yes, Remove" at bounding box center [469, 239] width 50 height 18
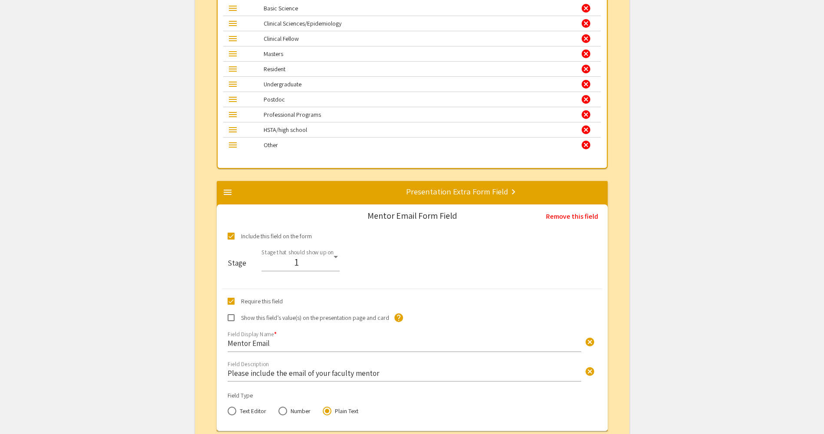
scroll to position [1191, 0]
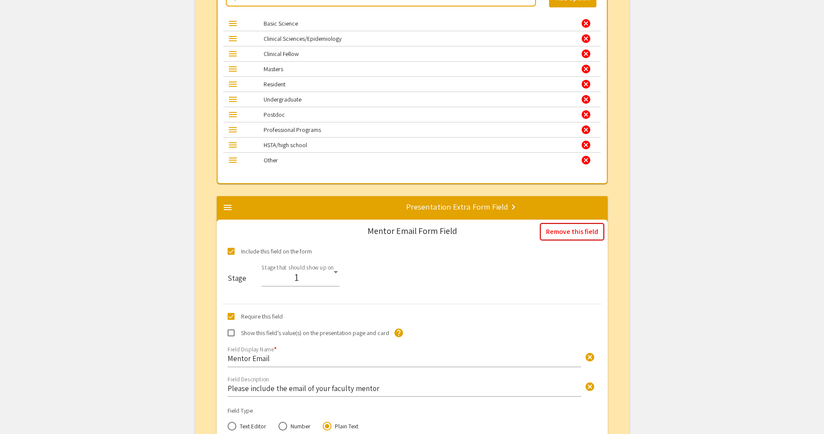
click at [581, 230] on button "Remove this field" at bounding box center [572, 231] width 64 height 17
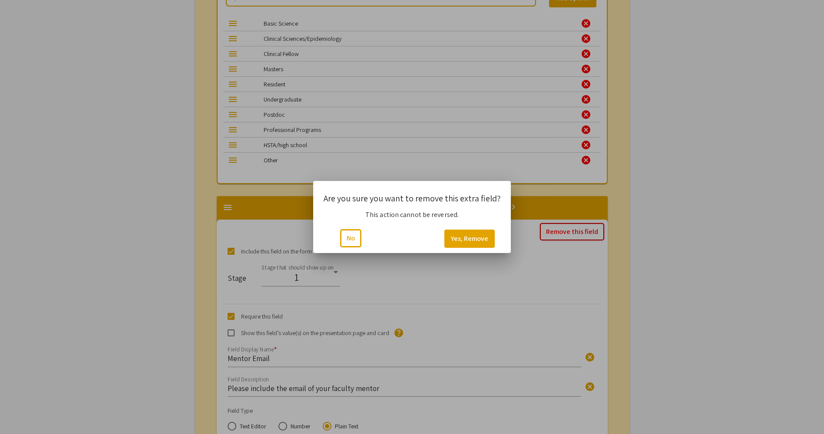
scroll to position [0, 0]
click at [482, 241] on button "Yes, Remove" at bounding box center [469, 239] width 50 height 18
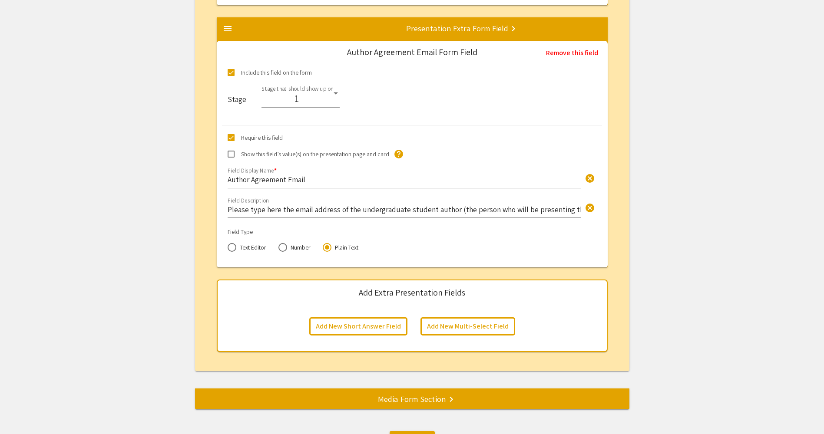
scroll to position [2665, 0]
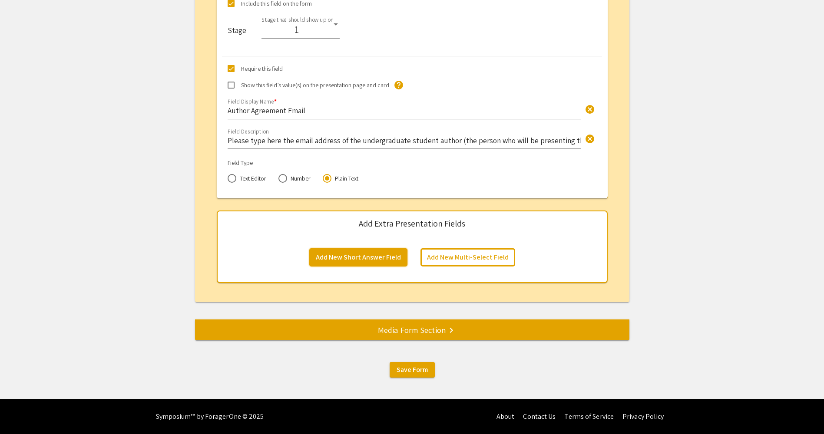
click at [377, 255] on button "Add New Short Answer Field" at bounding box center [358, 257] width 98 height 18
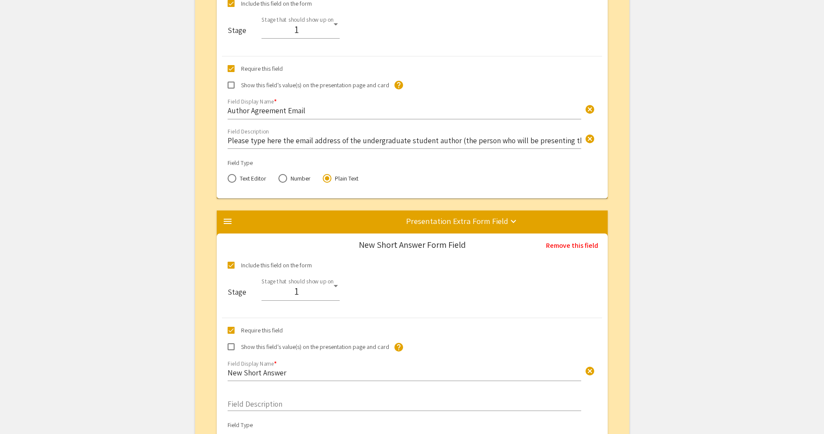
scroll to position [2876, 0]
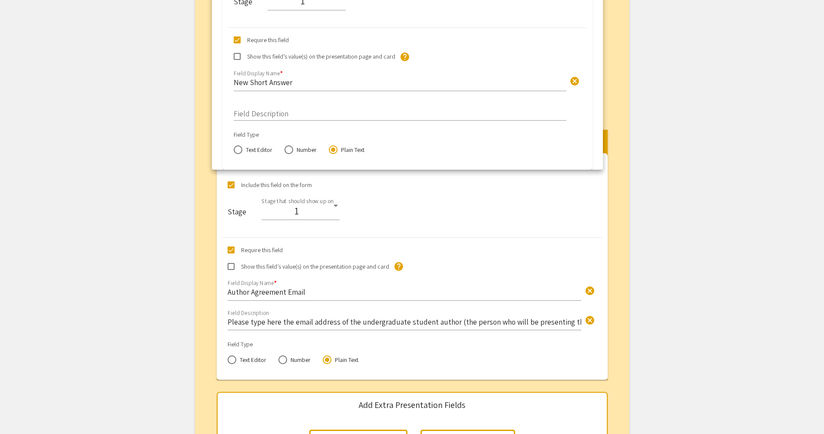
drag, startPoint x: 430, startPoint y: 212, endPoint x: 449, endPoint y: 17, distance: 195.2
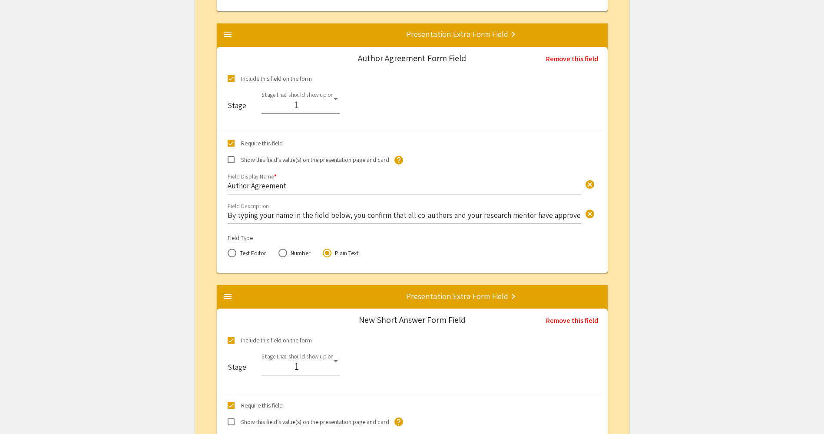
scroll to position [2299, 0]
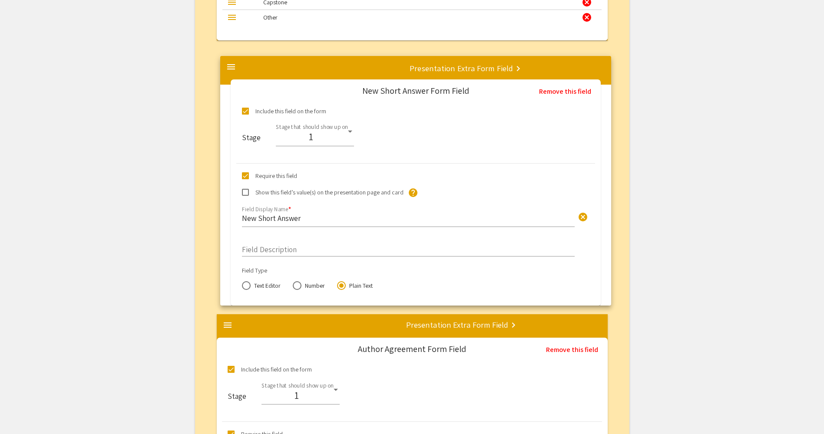
drag, startPoint x: 427, startPoint y: 385, endPoint x: 417, endPoint y: 131, distance: 254.8
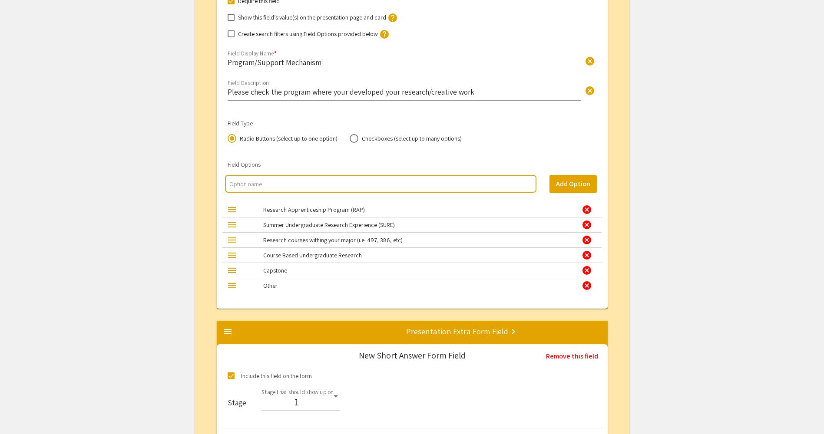
scroll to position [2125, 0]
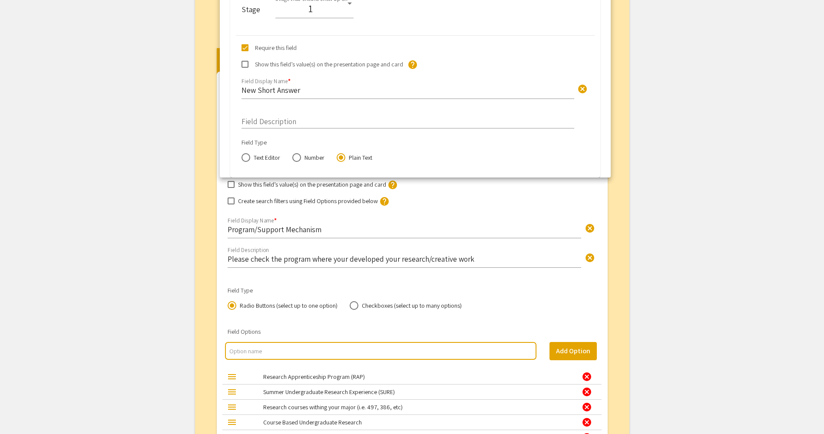
drag, startPoint x: 384, startPoint y: 331, endPoint x: 386, endPoint y: 32, distance: 298.9
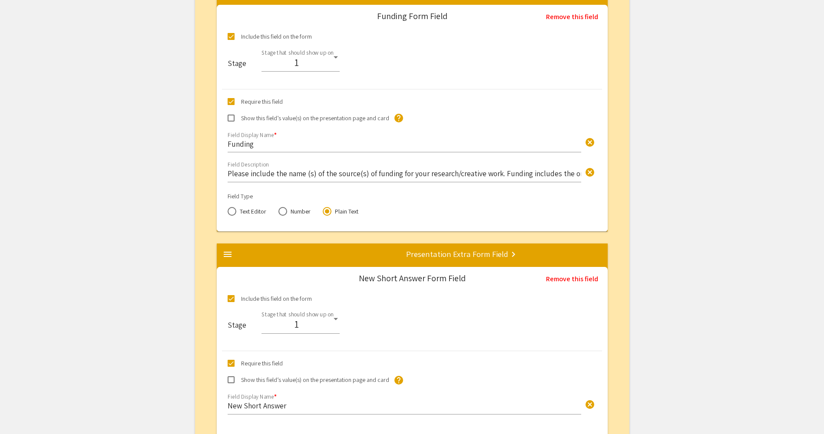
scroll to position [1560, 0]
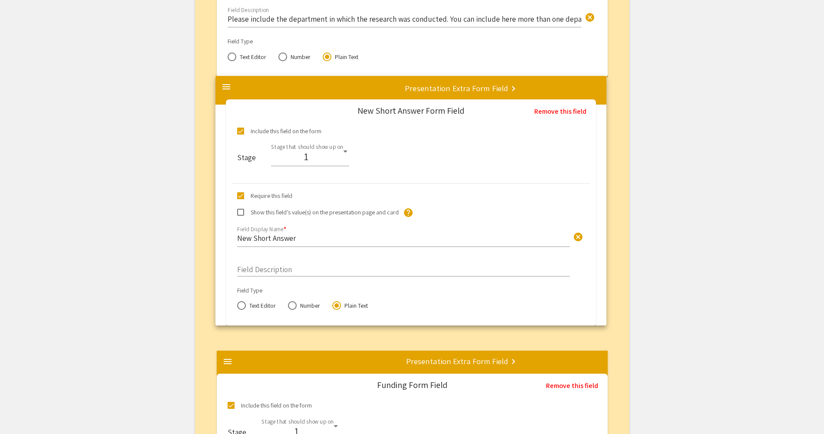
drag, startPoint x: 381, startPoint y: 407, endPoint x: 380, endPoint y: 132, distance: 275.0
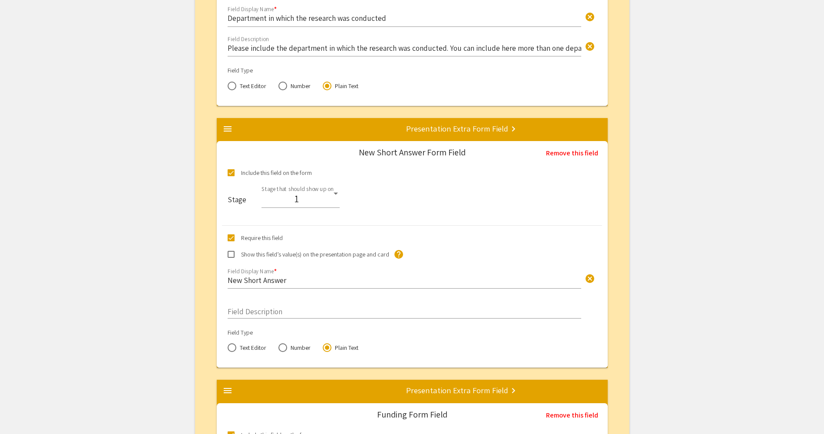
scroll to position [1387, 0]
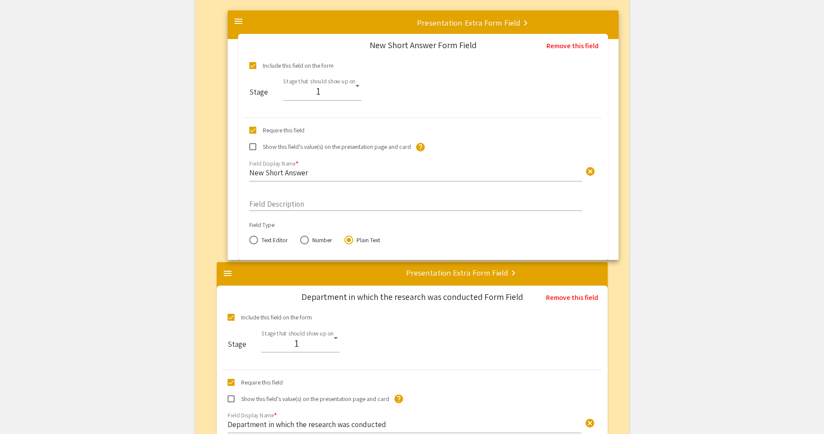
drag, startPoint x: 394, startPoint y: 350, endPoint x: 394, endPoint y: 90, distance: 259.3
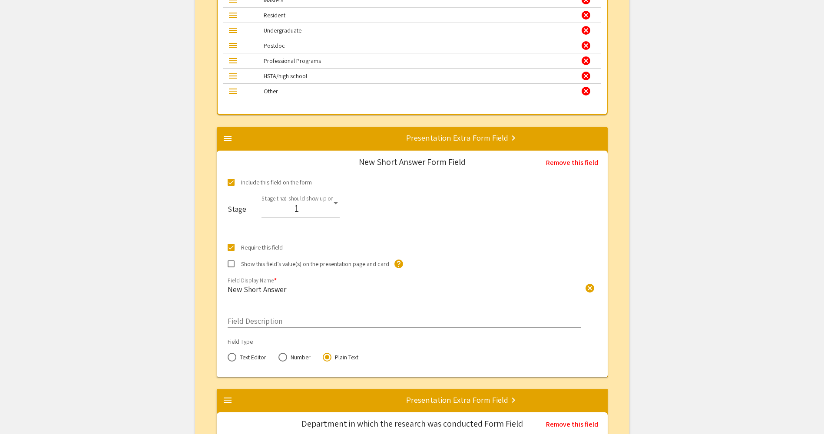
scroll to position [1256, 0]
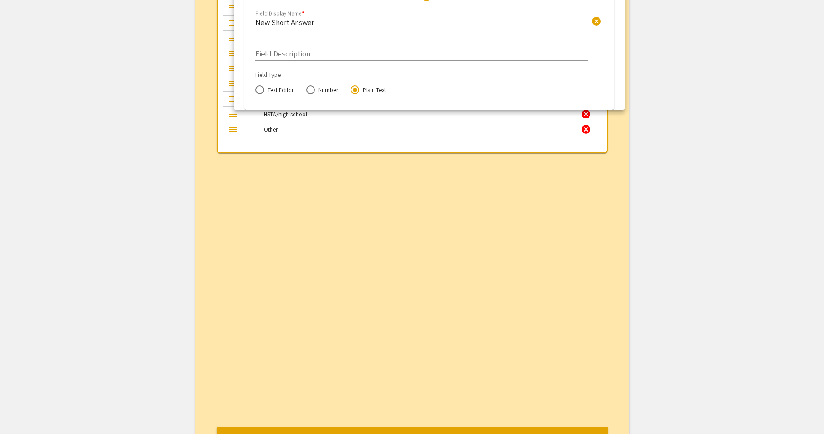
drag, startPoint x: 450, startPoint y: 135, endPoint x: 473, endPoint y: -10, distance: 146.0
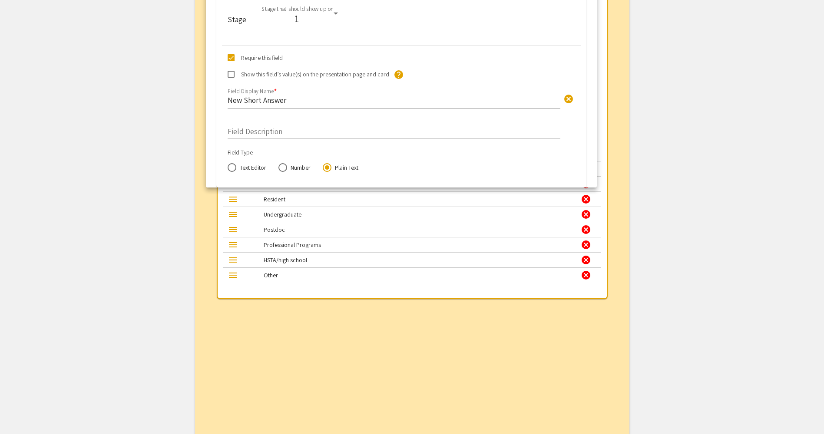
scroll to position [1074, 0]
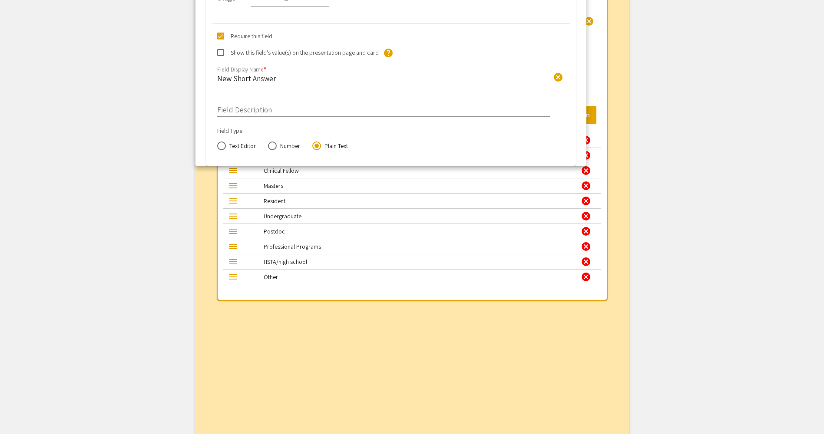
drag, startPoint x: 444, startPoint y: 349, endPoint x: 423, endPoint y: -32, distance: 382.0
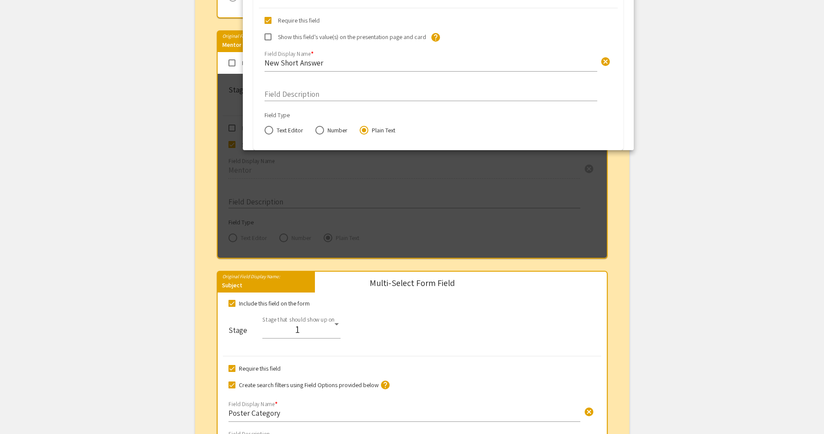
scroll to position [646, 0]
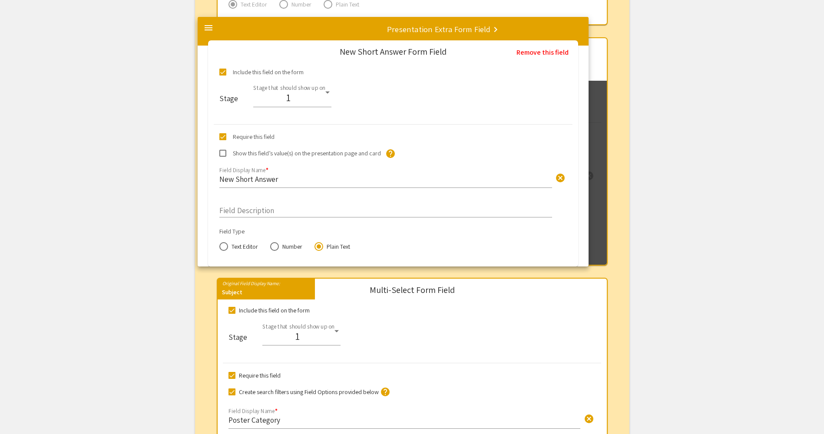
drag, startPoint x: 443, startPoint y: 358, endPoint x: 426, endPoint y: 106, distance: 253.4
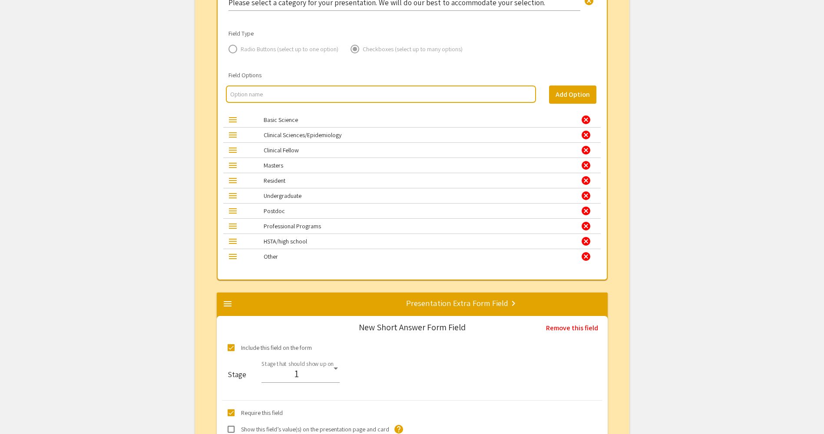
scroll to position [1211, 0]
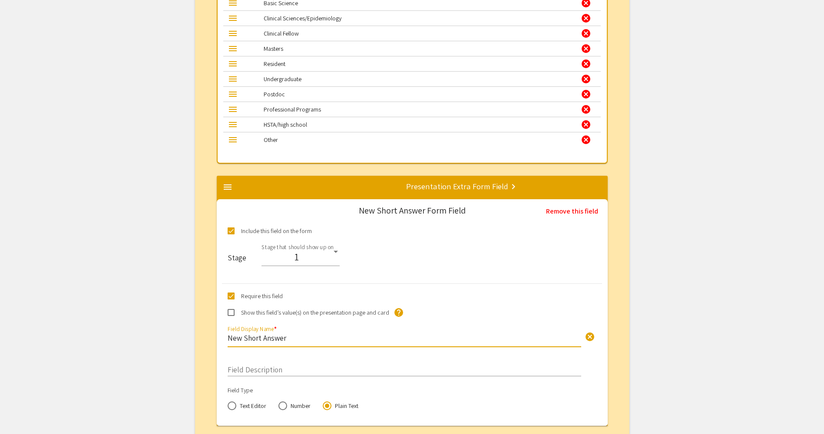
click at [295, 336] on input "New Short Answer" at bounding box center [405, 338] width 354 height 10
type input "N"
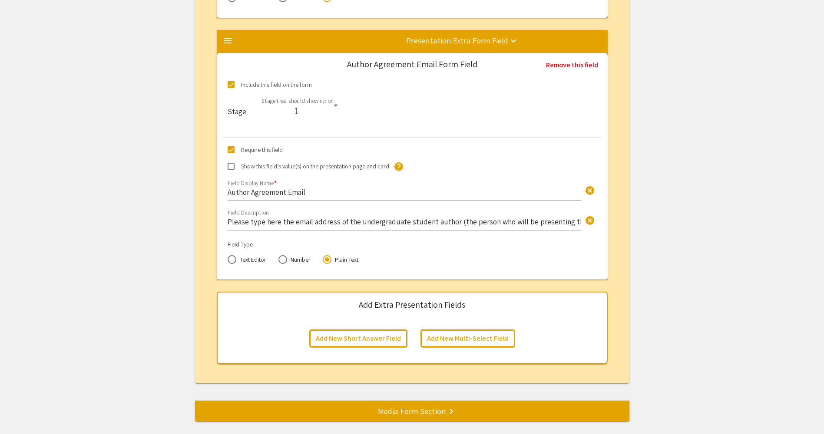
scroll to position [2927, 0]
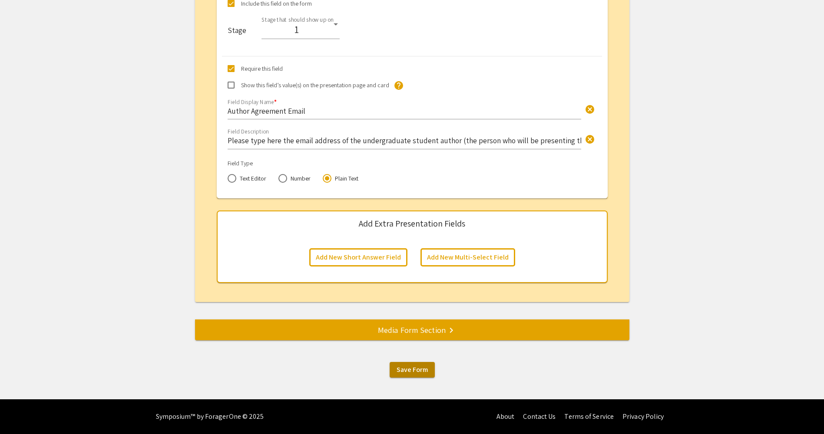
type input "Research Advisor"
click at [404, 372] on span "Save Form" at bounding box center [412, 369] width 31 height 9
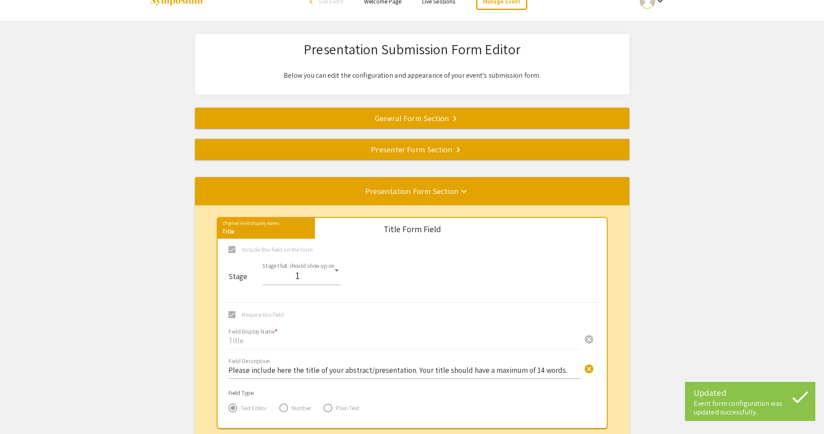
scroll to position [17, 0]
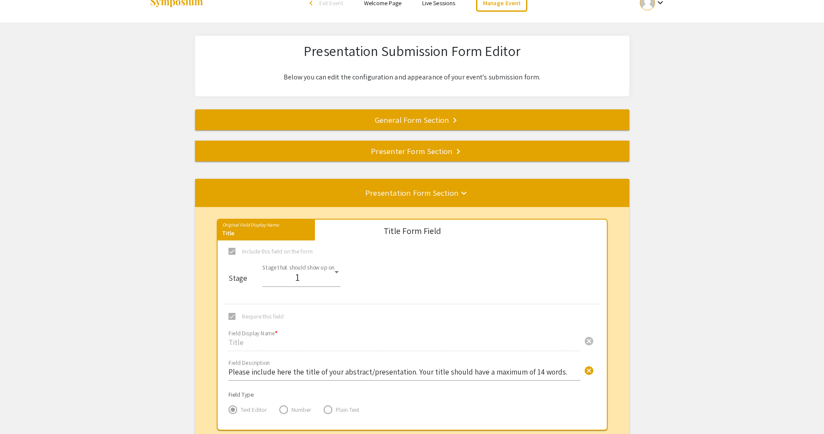
click at [416, 148] on div "Presenter Form Section keyboard_arrow_right" at bounding box center [412, 151] width 434 height 12
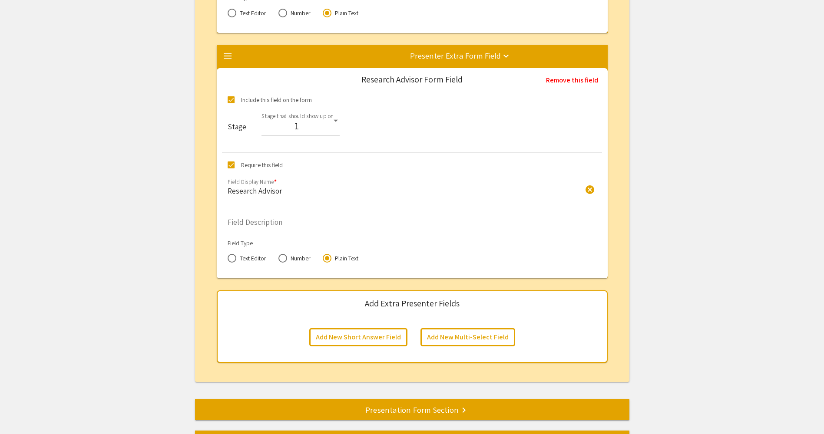
scroll to position [4682, 0]
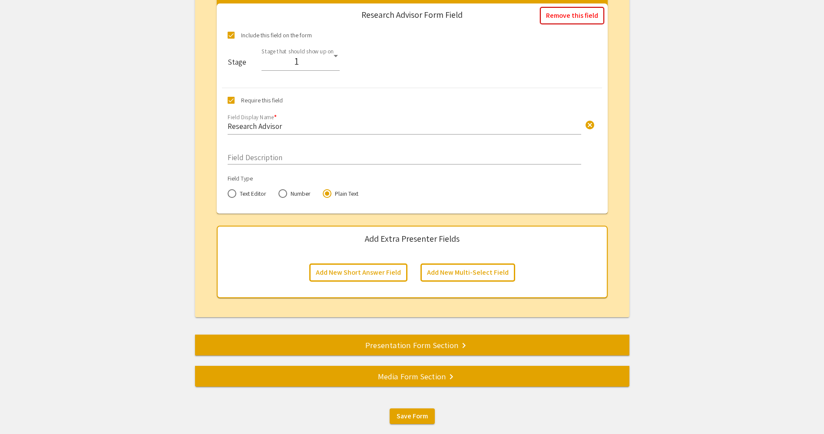
click at [575, 18] on button "Remove this field" at bounding box center [572, 15] width 64 height 17
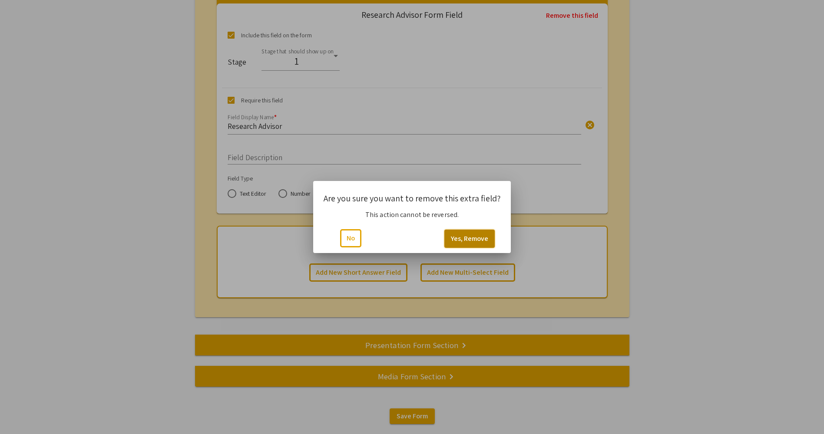
click at [474, 232] on button "Yes, Remove" at bounding box center [469, 239] width 50 height 18
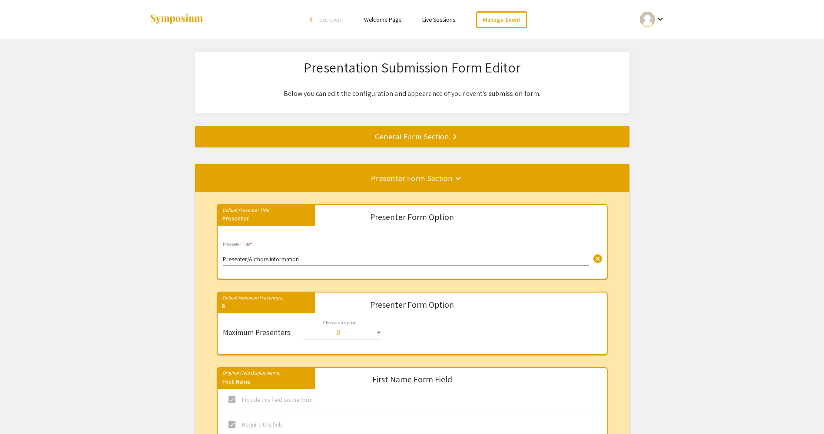
scroll to position [4436, 0]
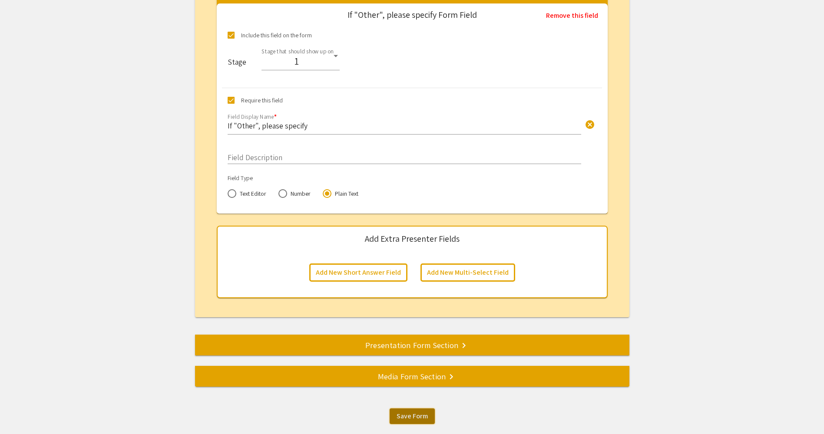
click at [417, 414] on span "Save Form" at bounding box center [412, 416] width 31 height 9
click at [420, 340] on div "Presentation Form Section keyboard_arrow_right" at bounding box center [412, 345] width 434 height 12
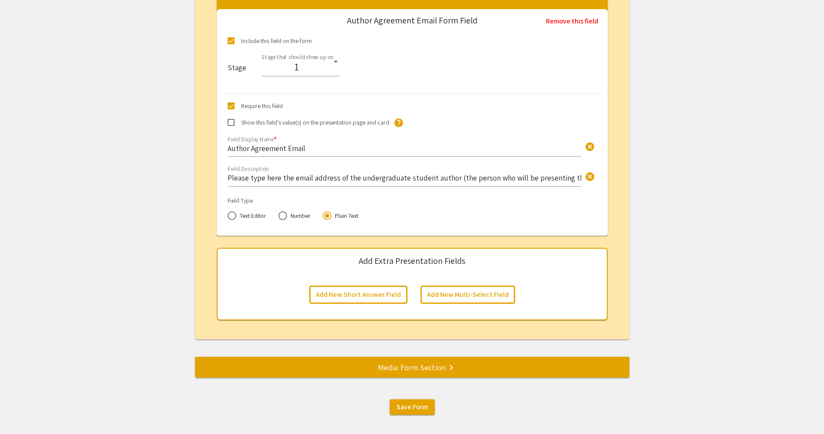
scroll to position [2927, 0]
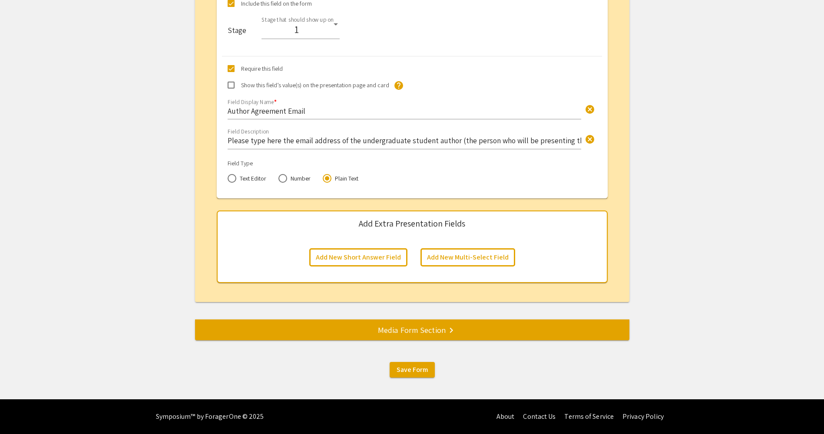
click at [396, 335] on div "Media Form Section keyboard_arrow_right" at bounding box center [412, 330] width 434 height 12
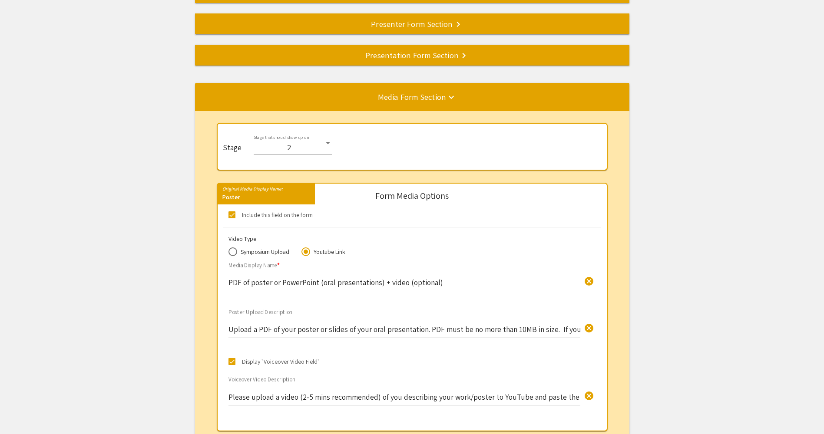
scroll to position [53, 0]
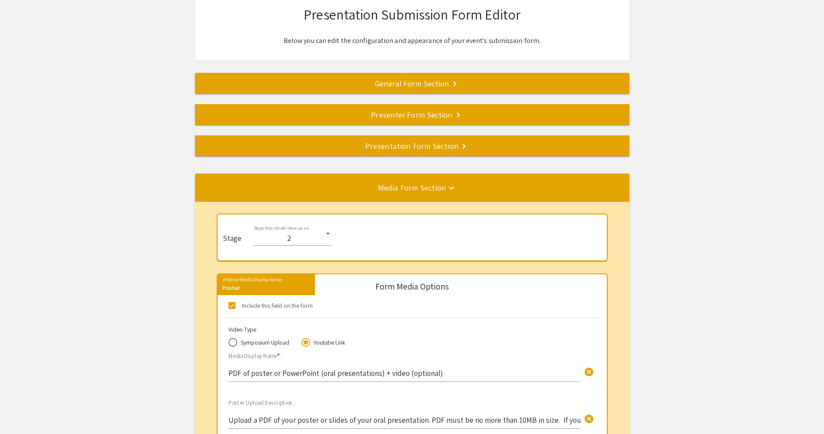
click at [436, 148] on div "Presentation Form Section keyboard_arrow_right" at bounding box center [412, 146] width 434 height 12
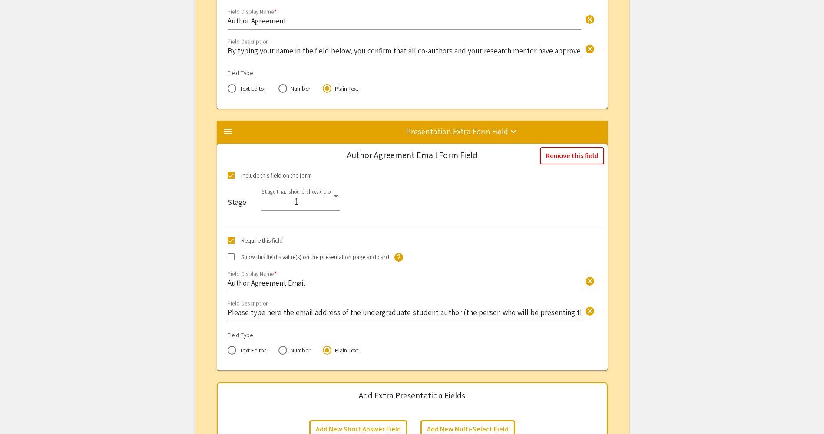
scroll to position [2758, 0]
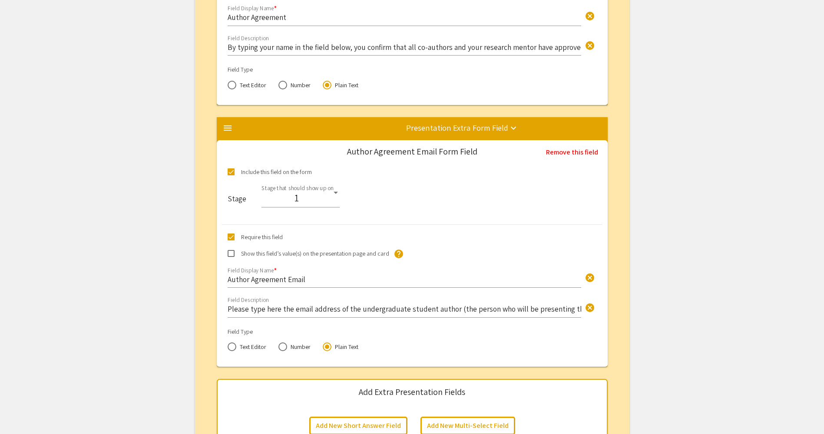
click at [387, 306] on input "Please type here the email address of the undergraduate student author (the per…" at bounding box center [405, 309] width 354 height 10
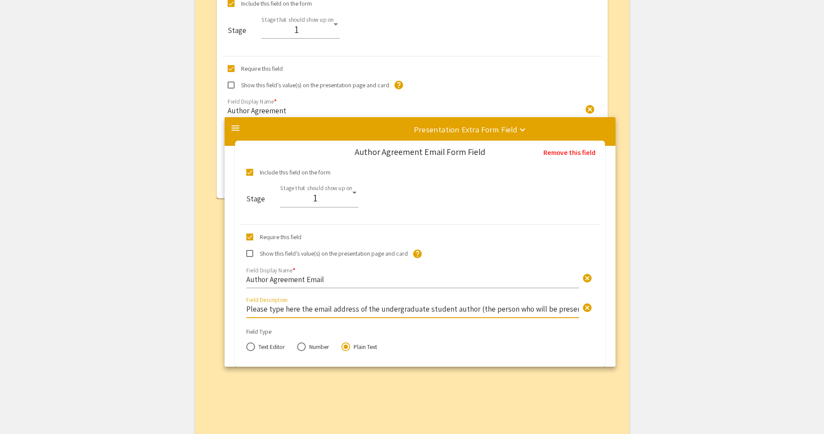
scroll to position [0, 36]
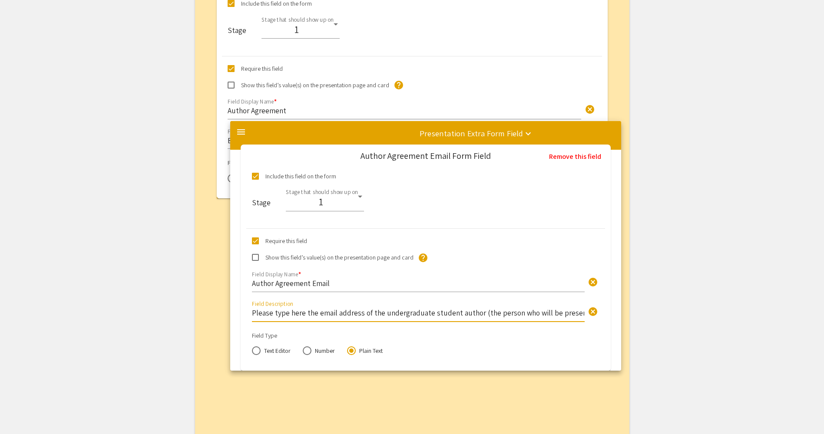
drag, startPoint x: 359, startPoint y: 309, endPoint x: 370, endPoint y: 313, distance: 12.1
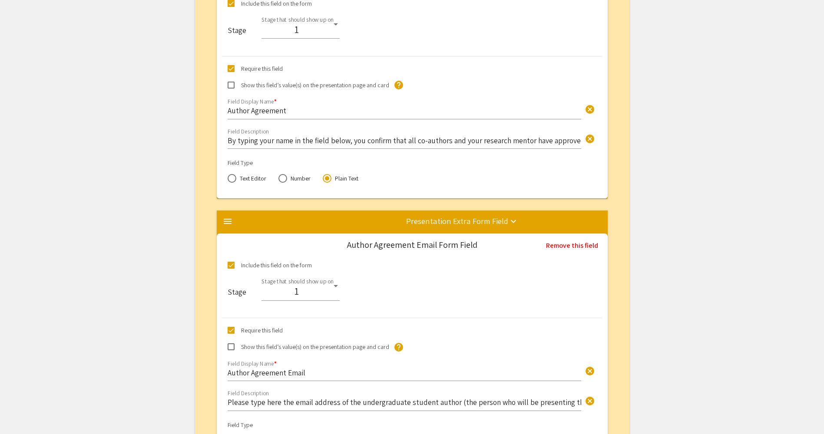
click at [386, 401] on input "Please type here the email address of the undergraduate student author (the per…" at bounding box center [405, 402] width 354 height 10
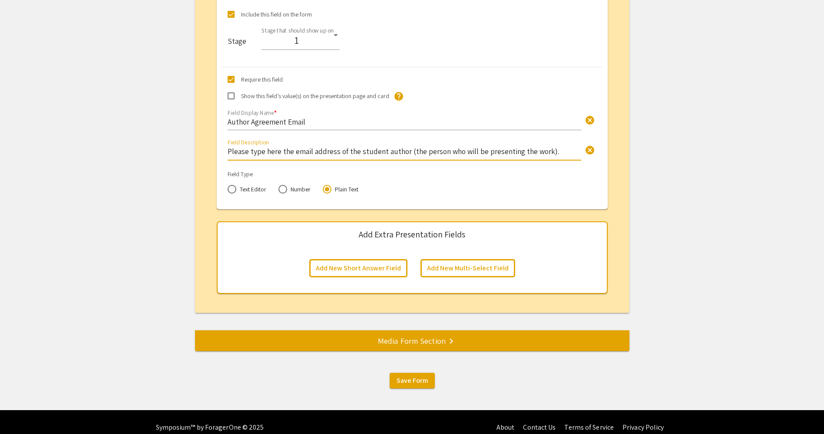
scroll to position [2927, 0]
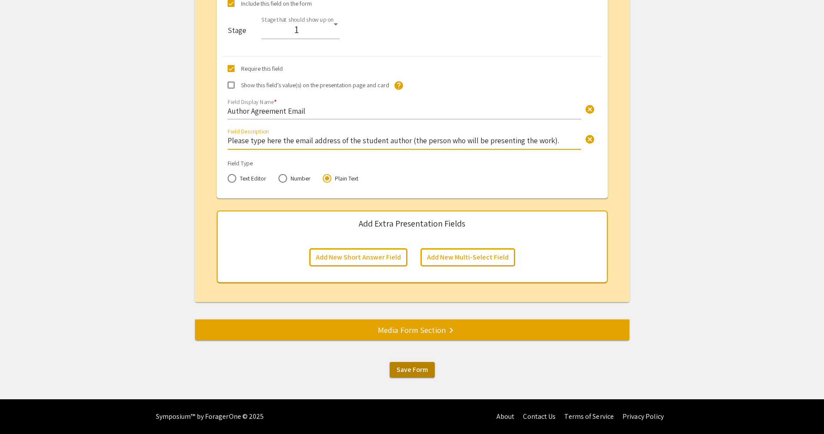
type input "Please type here the email address of the student author (the person who will b…"
click at [427, 369] on span "Save Form" at bounding box center [412, 369] width 31 height 9
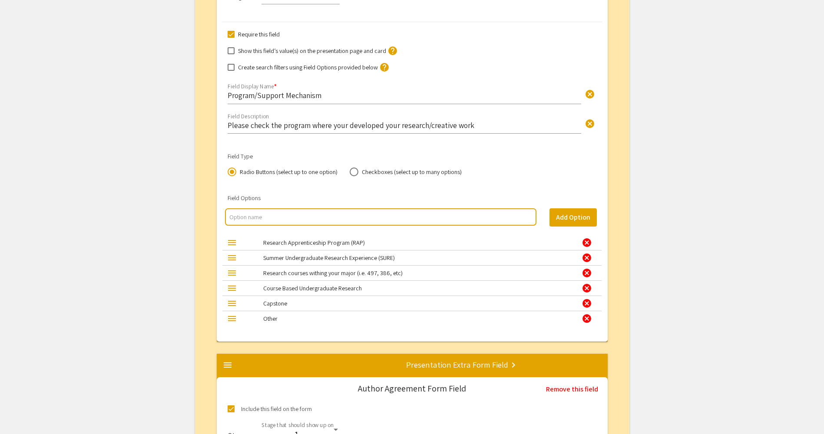
scroll to position [2145, 0]
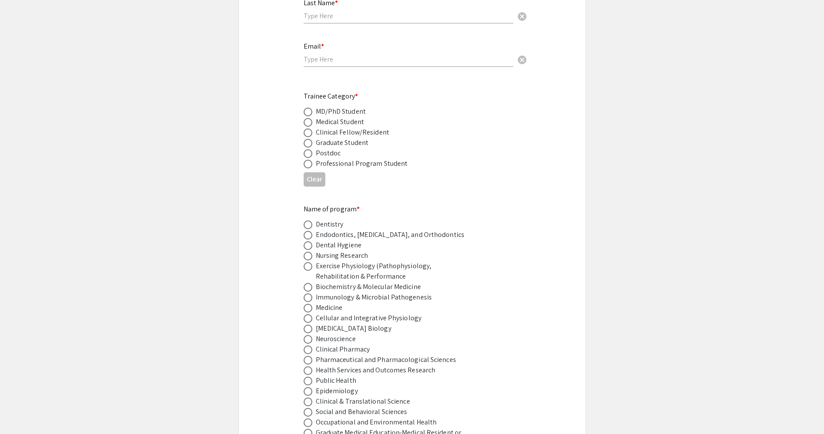
scroll to position [261, 0]
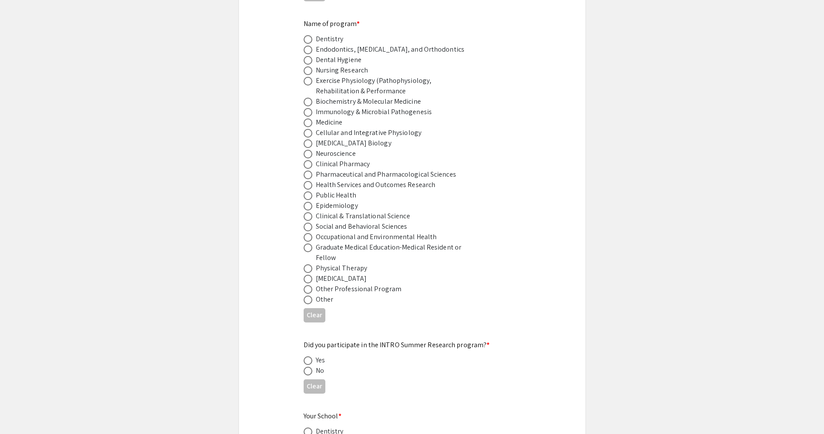
scroll to position [521, 0]
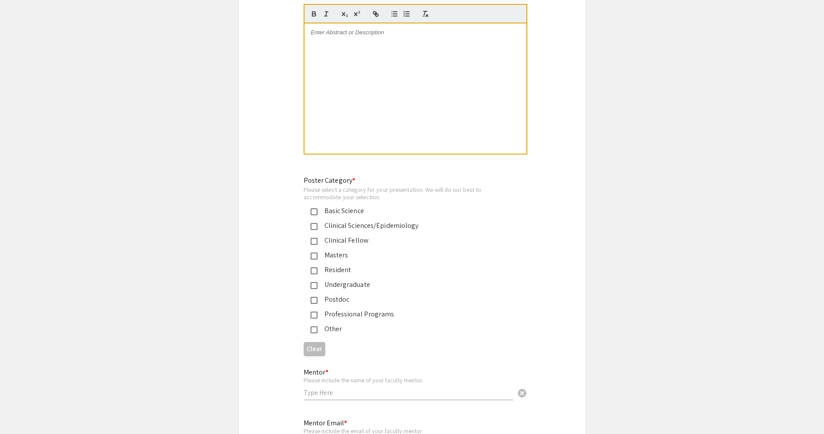
scroll to position [1911, 0]
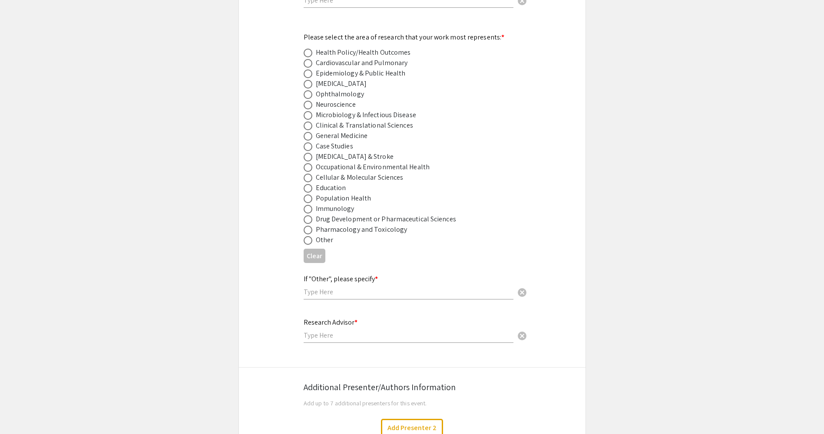
scroll to position [1129, 0]
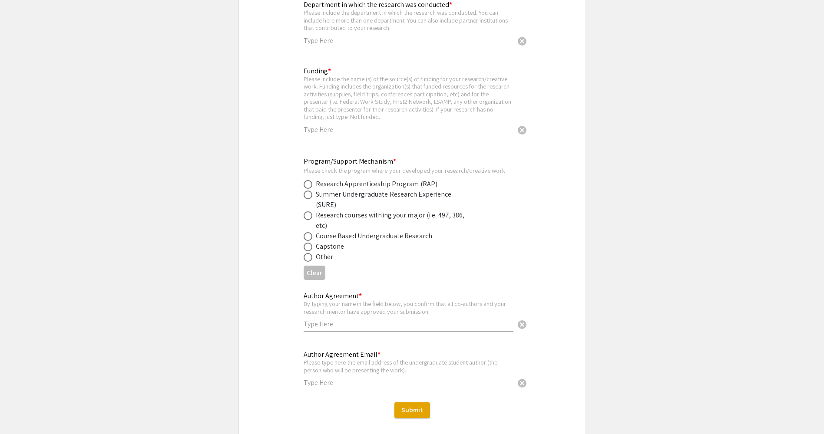
scroll to position [2302, 0]
